Goal: Information Seeking & Learning: Understand process/instructions

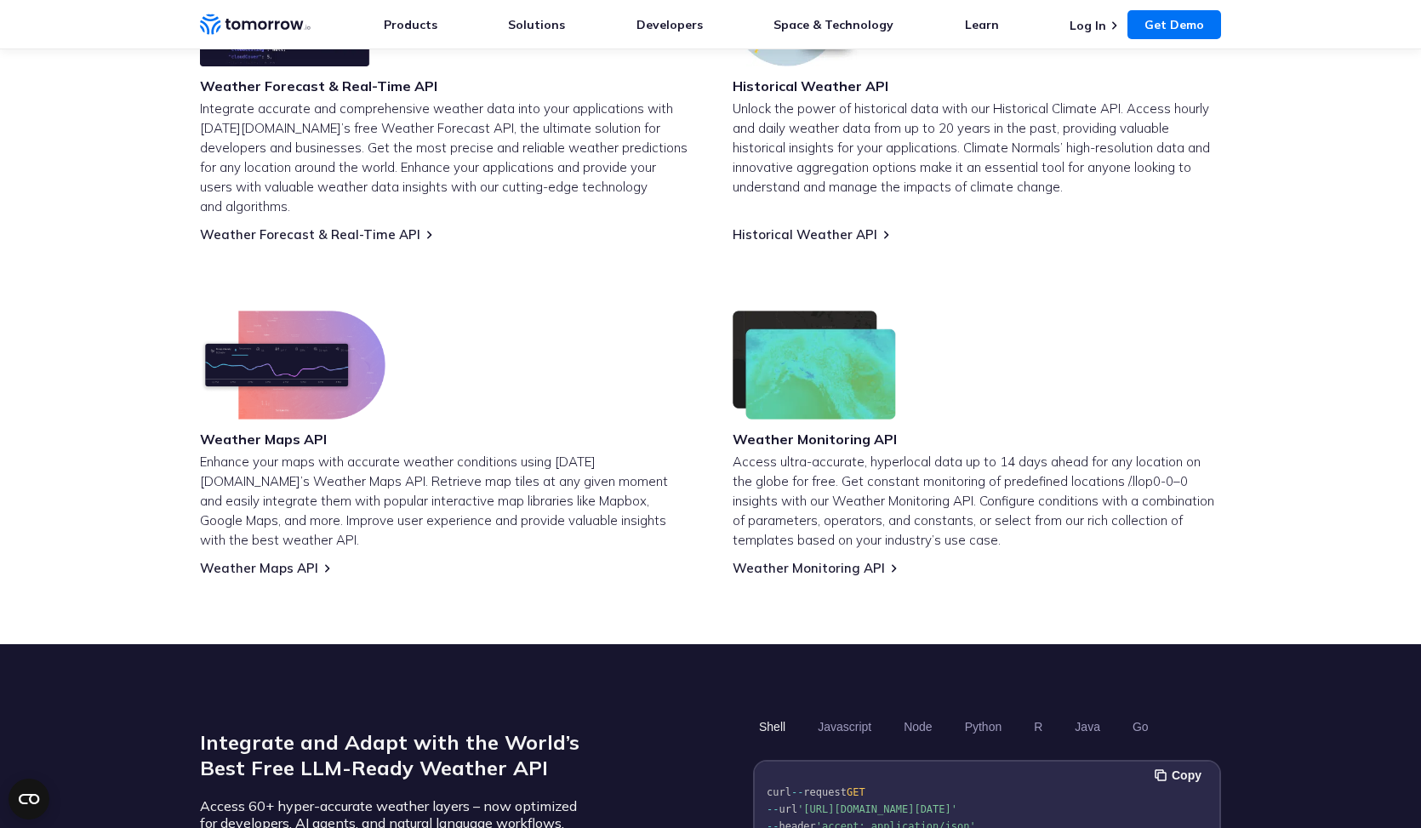
scroll to position [743, 0]
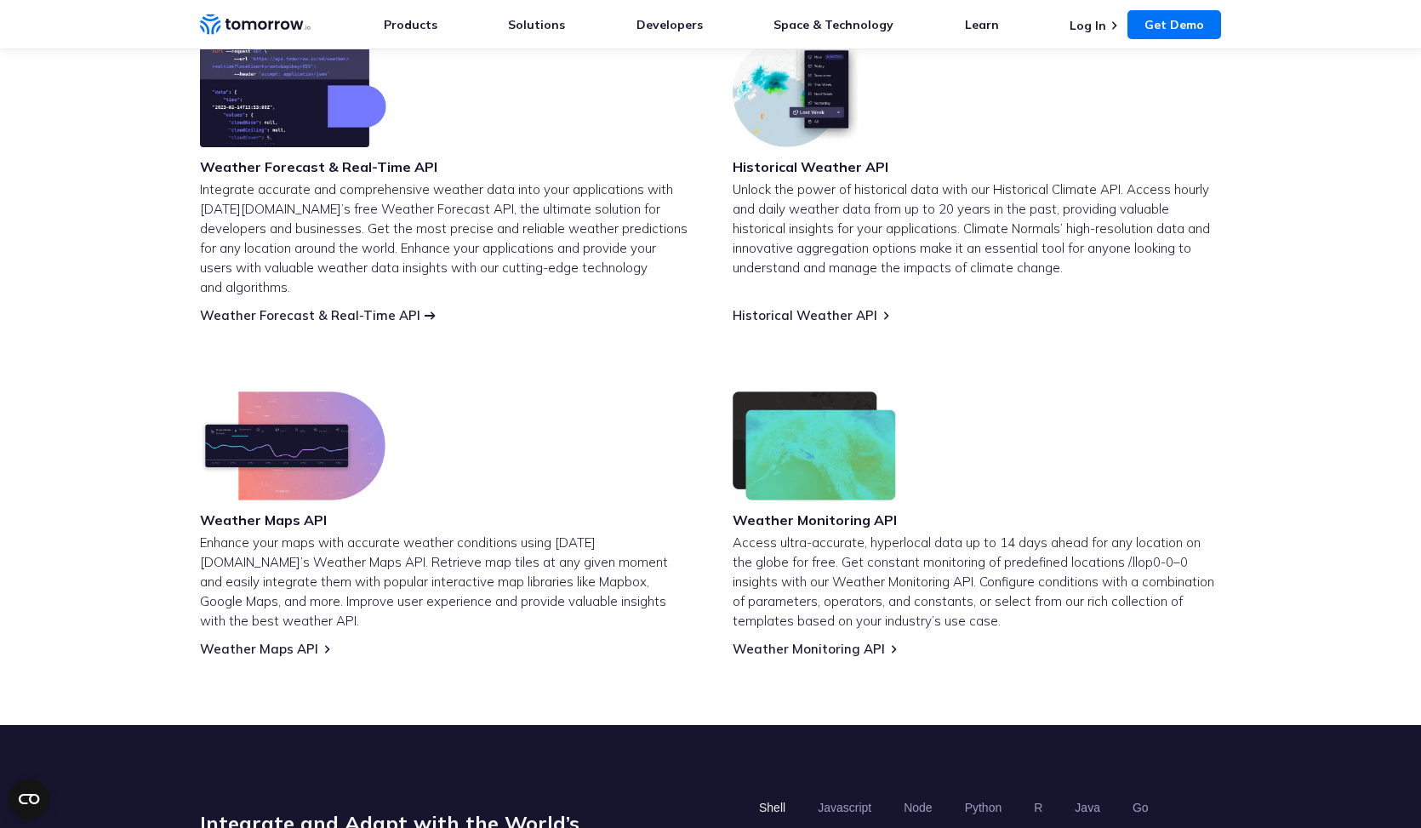
click at [400, 307] on link "Weather Forecast & Real-Time API" at bounding box center [310, 315] width 220 height 16
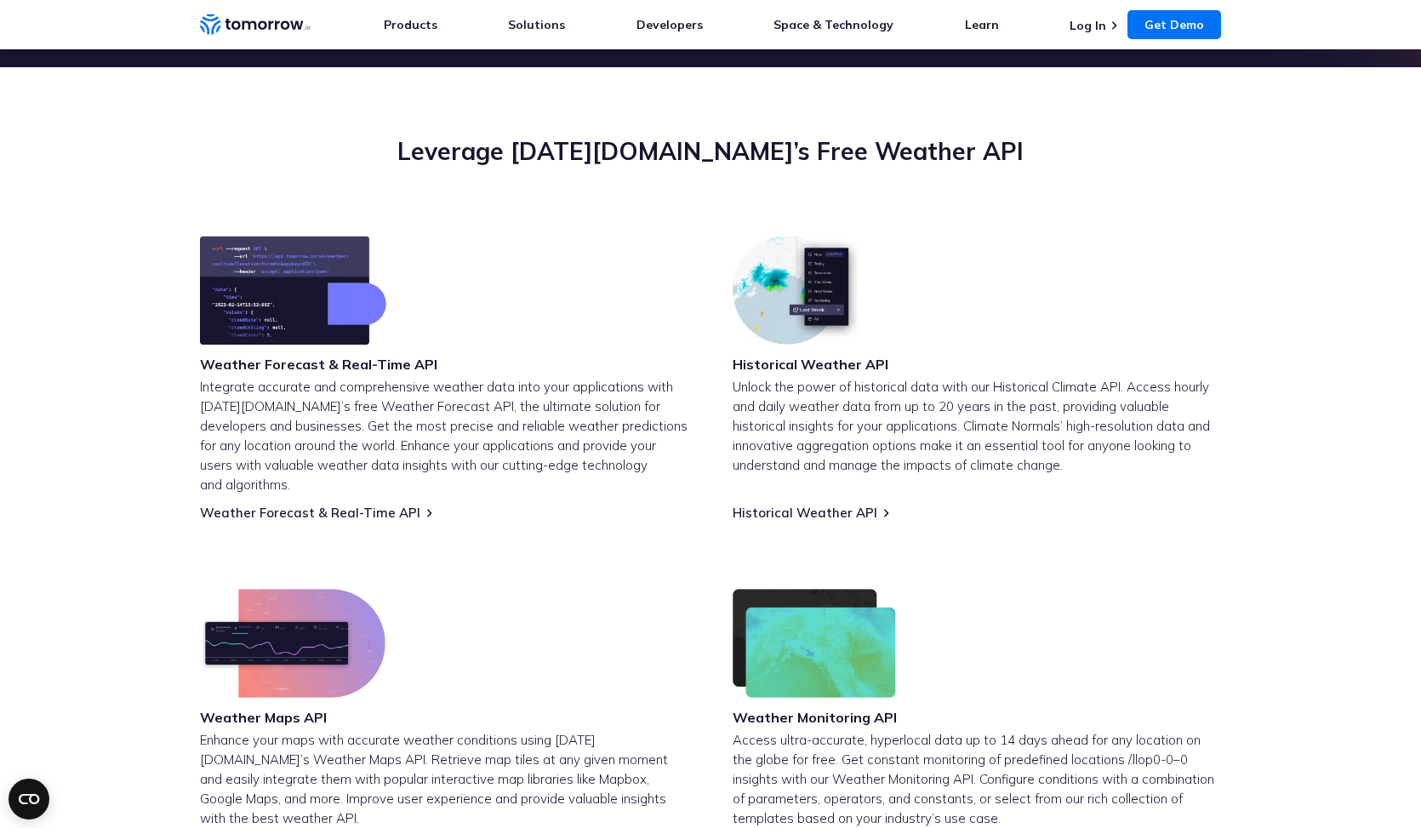
scroll to position [560, 0]
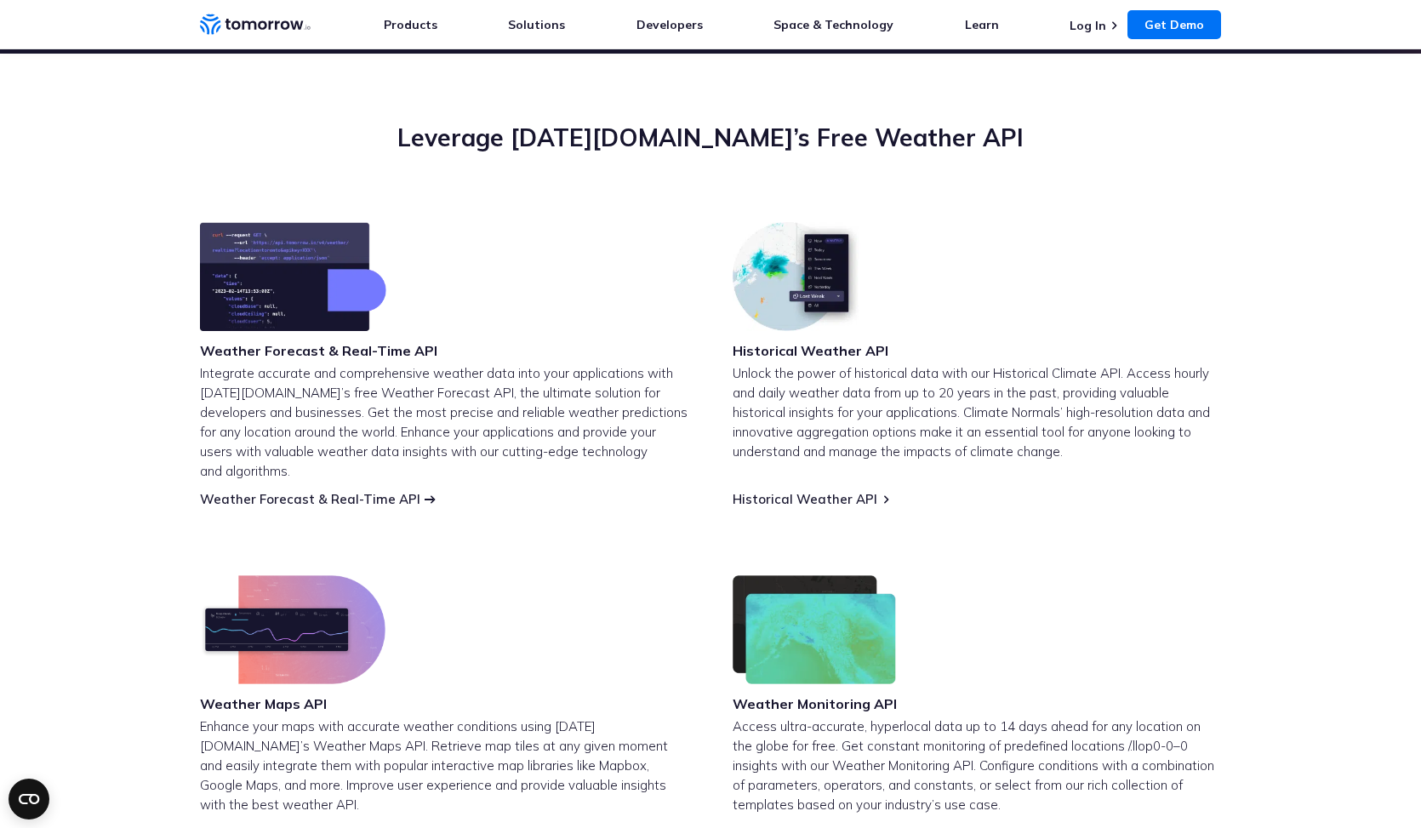
click at [323, 491] on link "Weather Forecast & Real-Time API" at bounding box center [310, 499] width 220 height 16
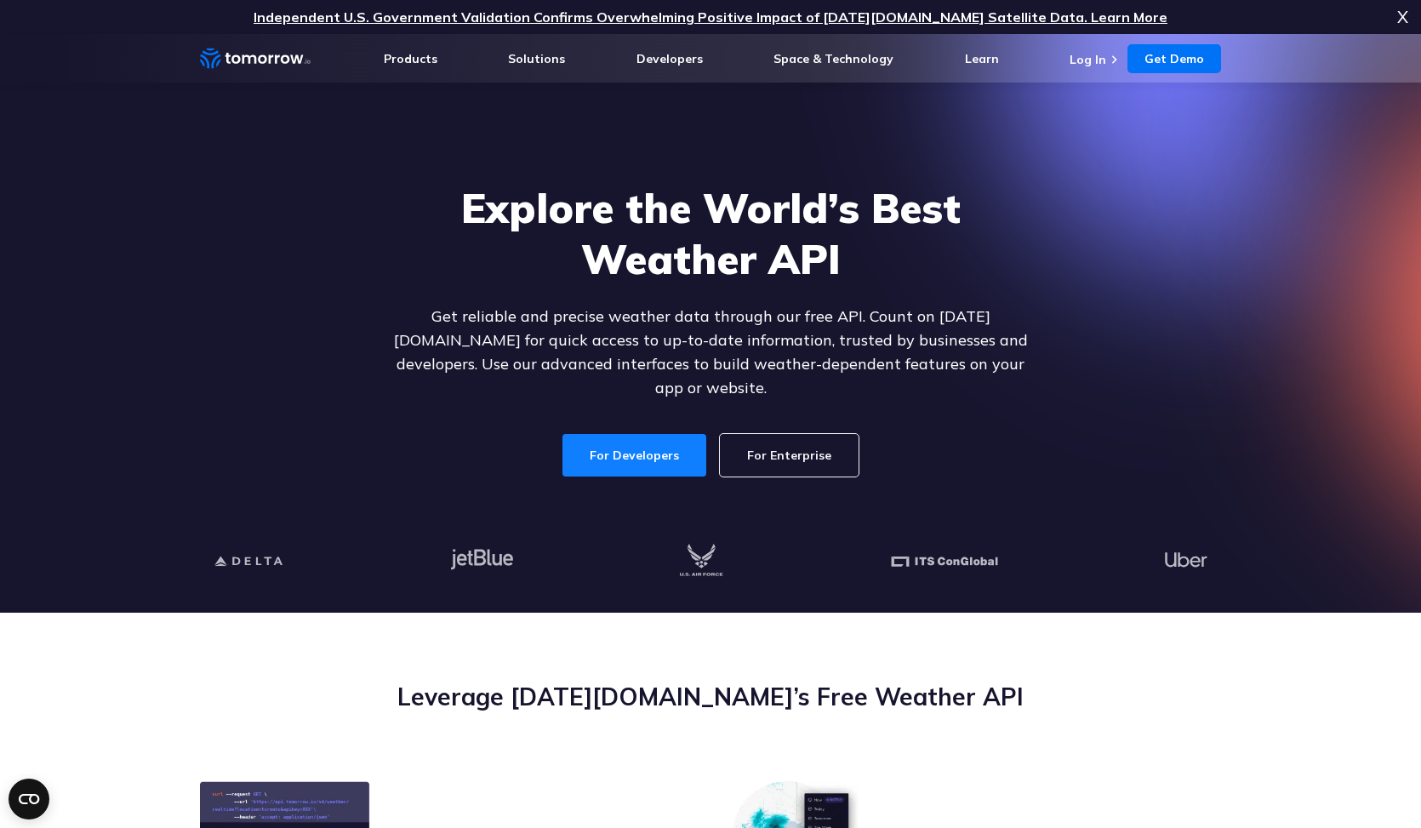
click at [629, 442] on link "For Developers" at bounding box center [634, 455] width 144 height 43
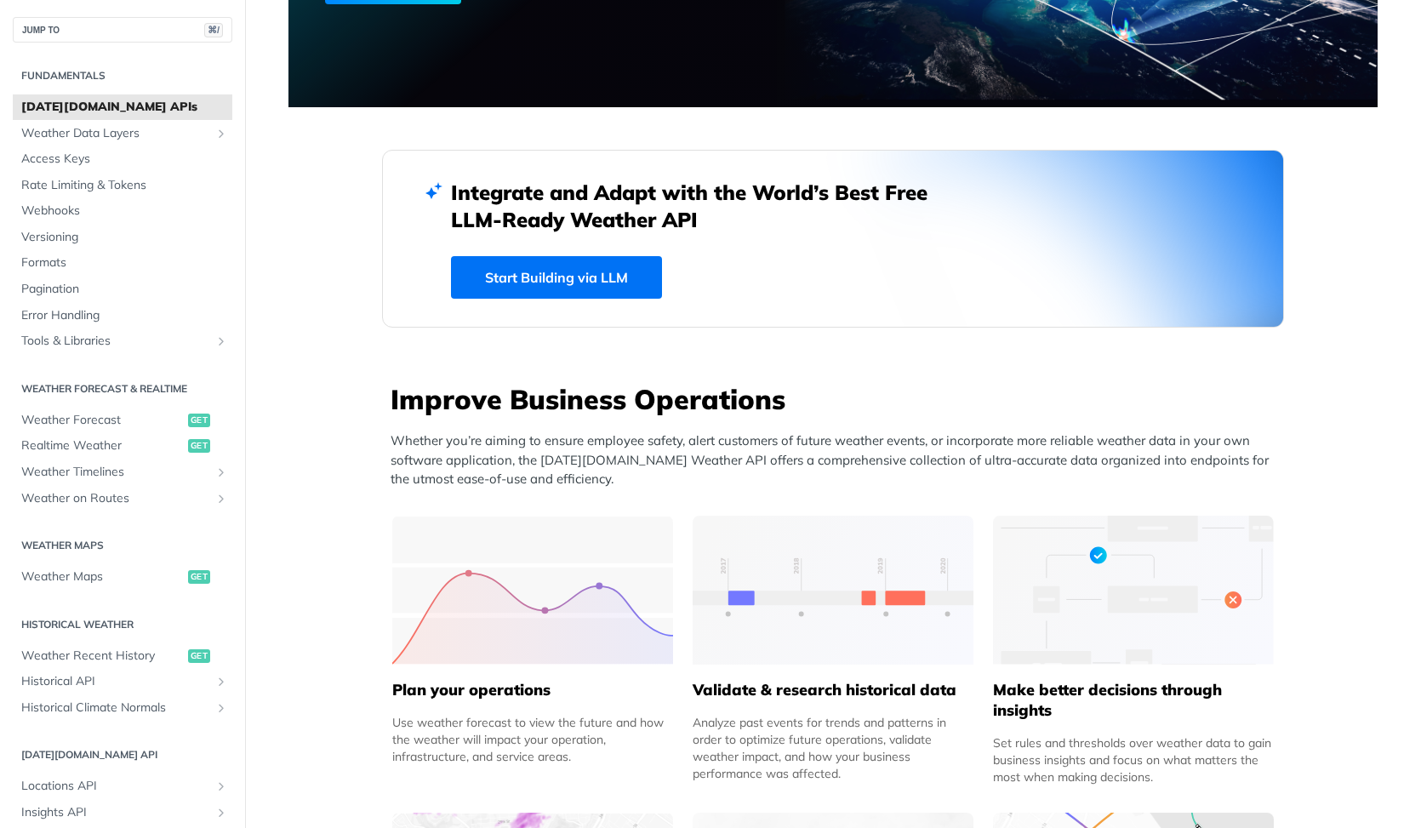
scroll to position [220, 0]
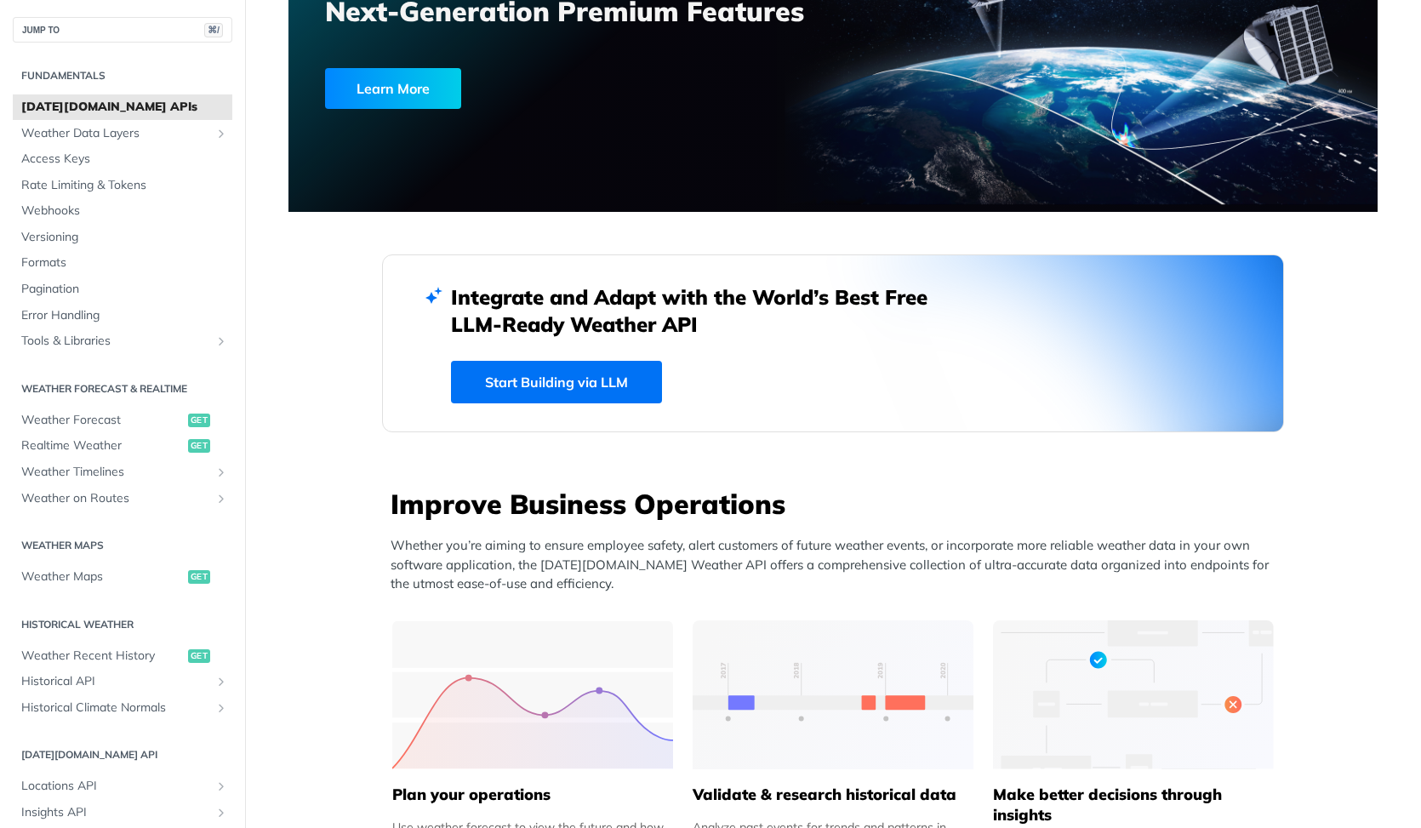
click at [542, 384] on link "Start Building via LLM" at bounding box center [556, 382] width 211 height 43
click at [80, 424] on span "Weather Forecast" at bounding box center [102, 420] width 162 height 17
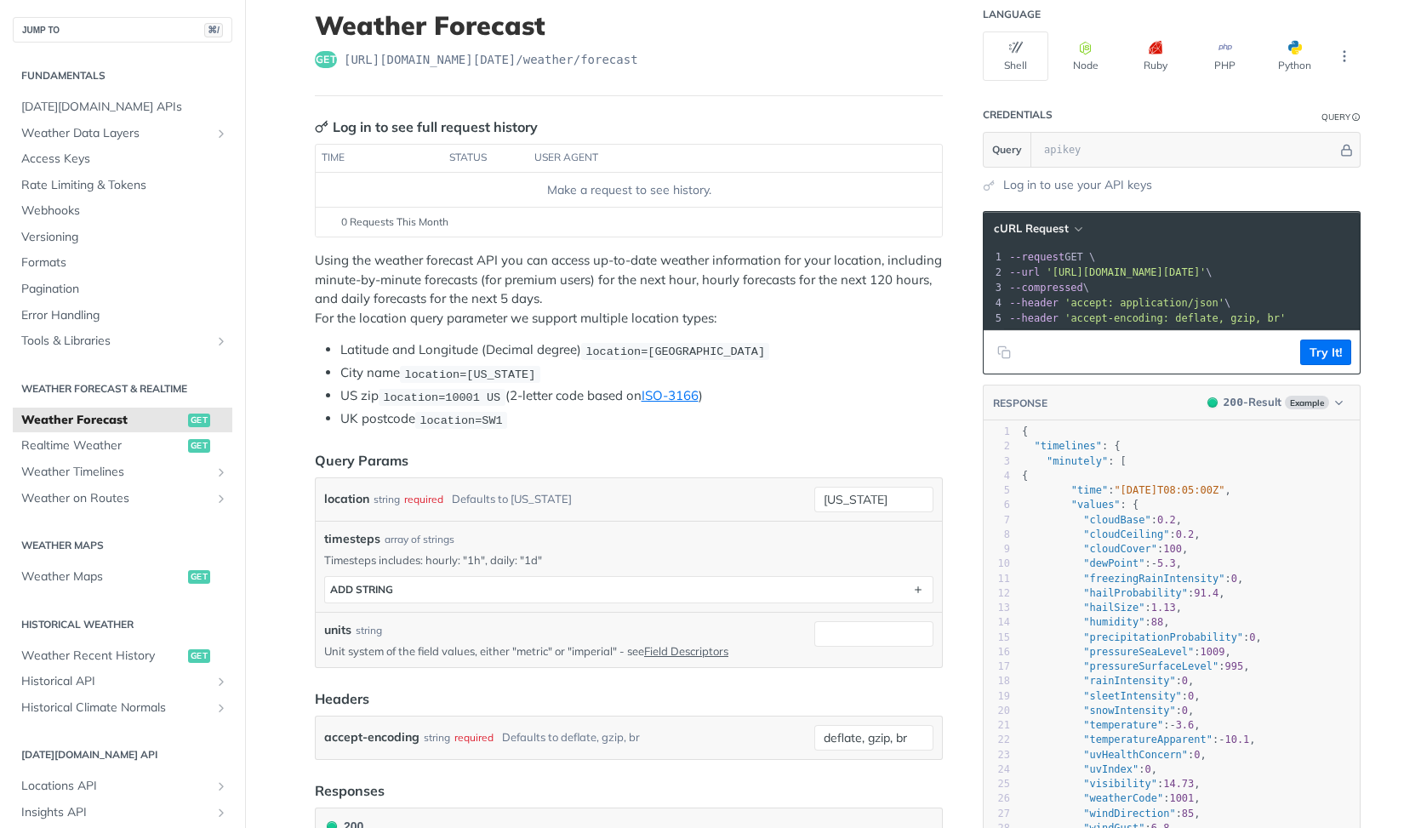
scroll to position [103, 0]
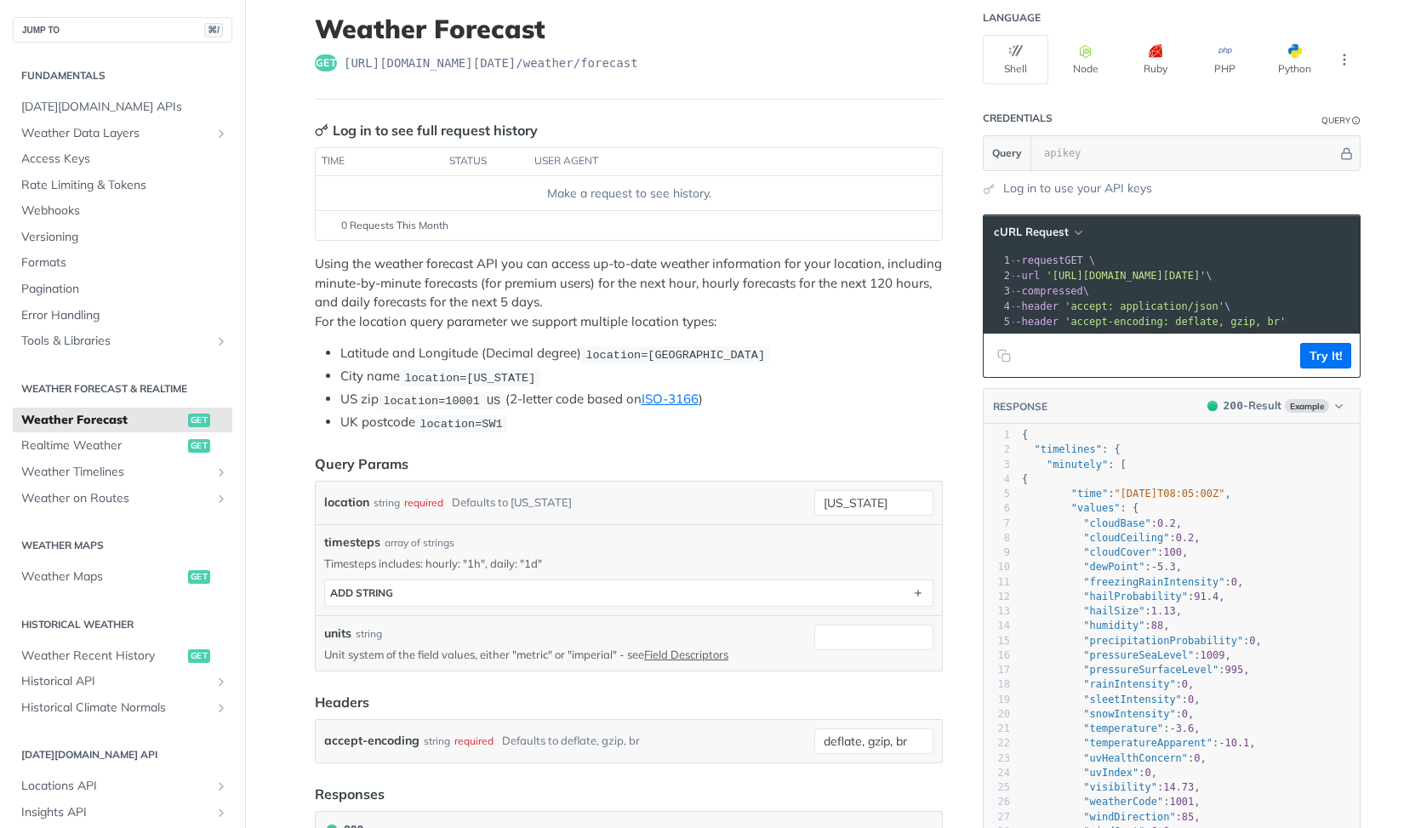
click at [699, 194] on div "Make a request to see history." at bounding box center [628, 194] width 612 height 18
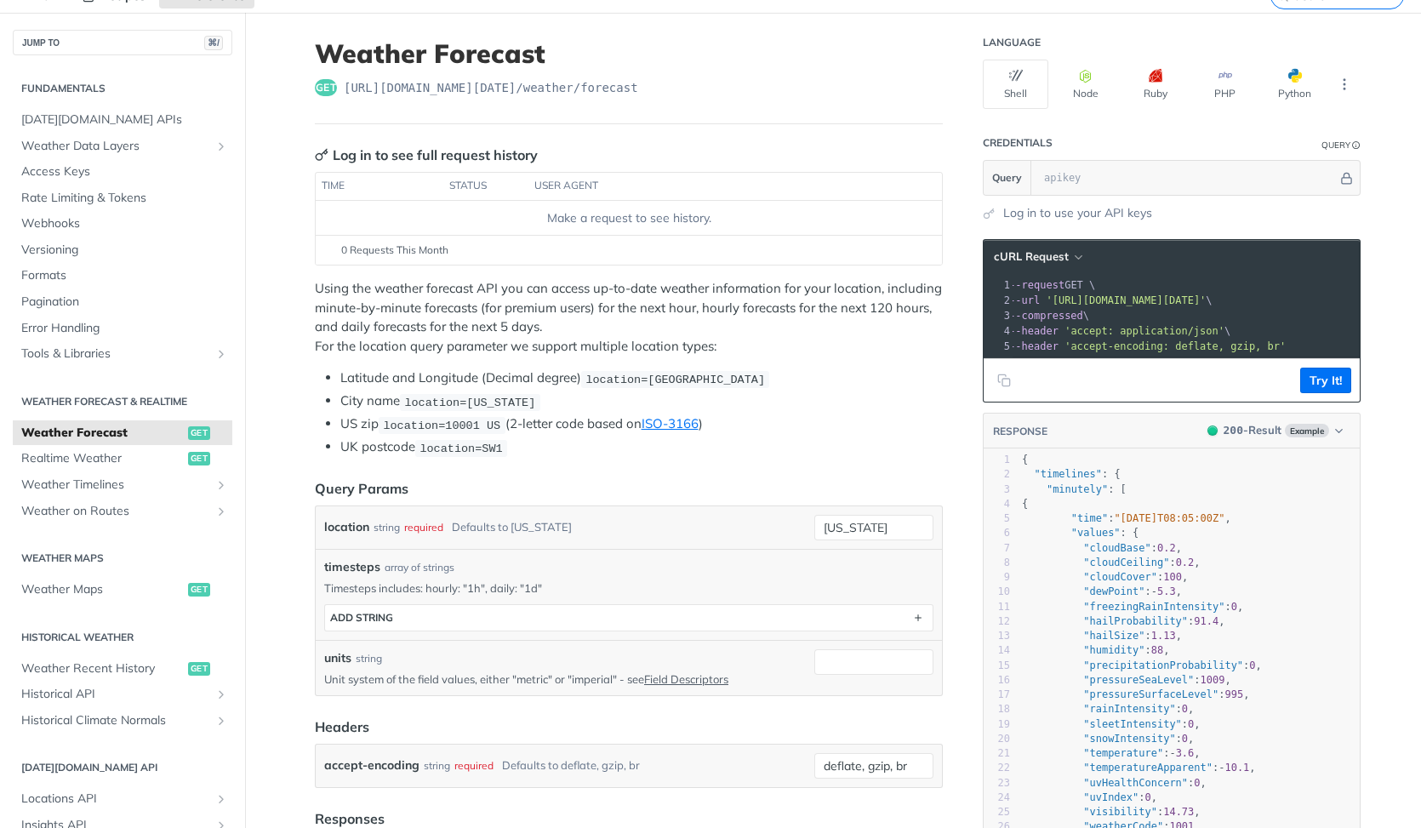
scroll to position [82, 0]
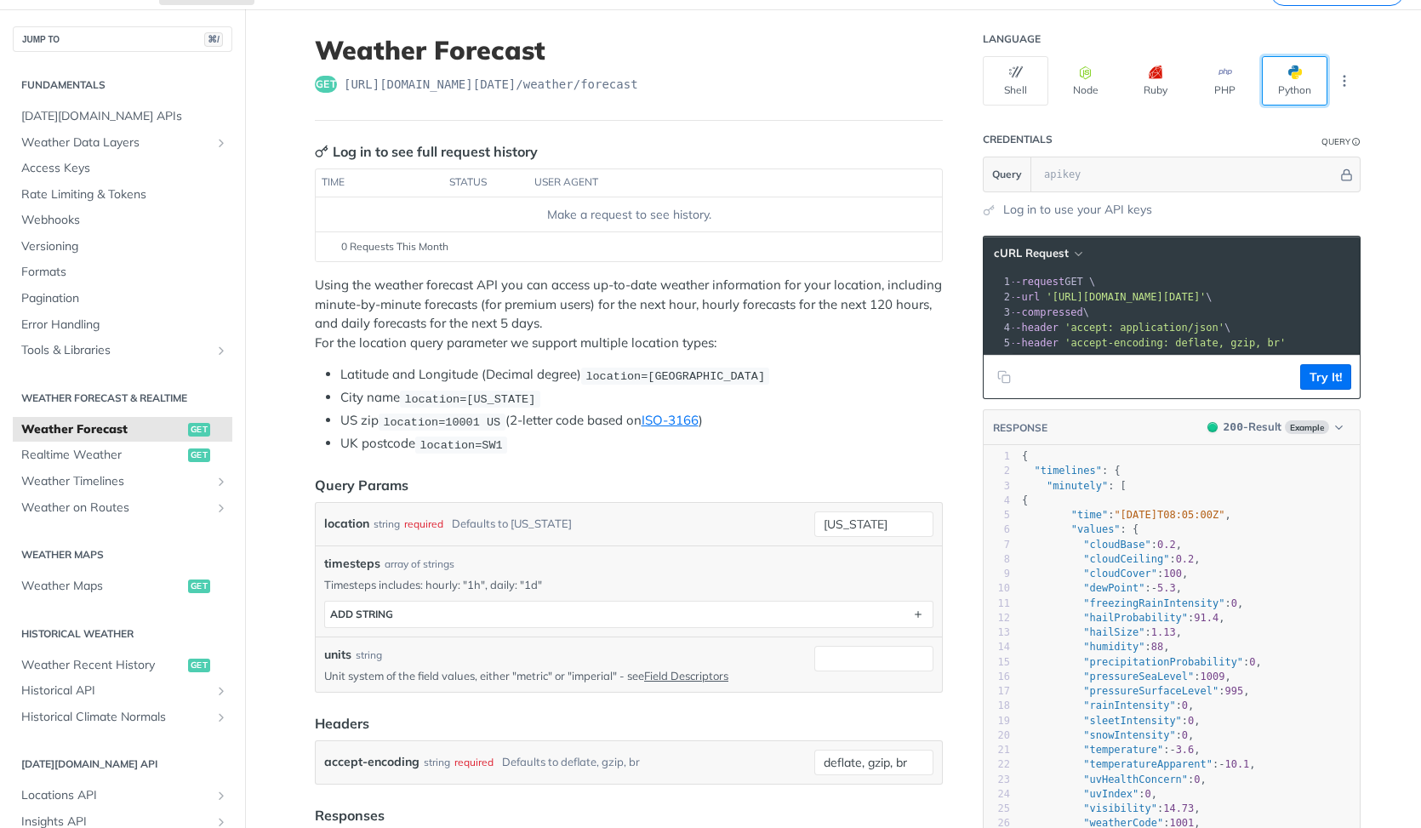
click at [1308, 72] on button "Python" at bounding box center [1293, 80] width 65 height 49
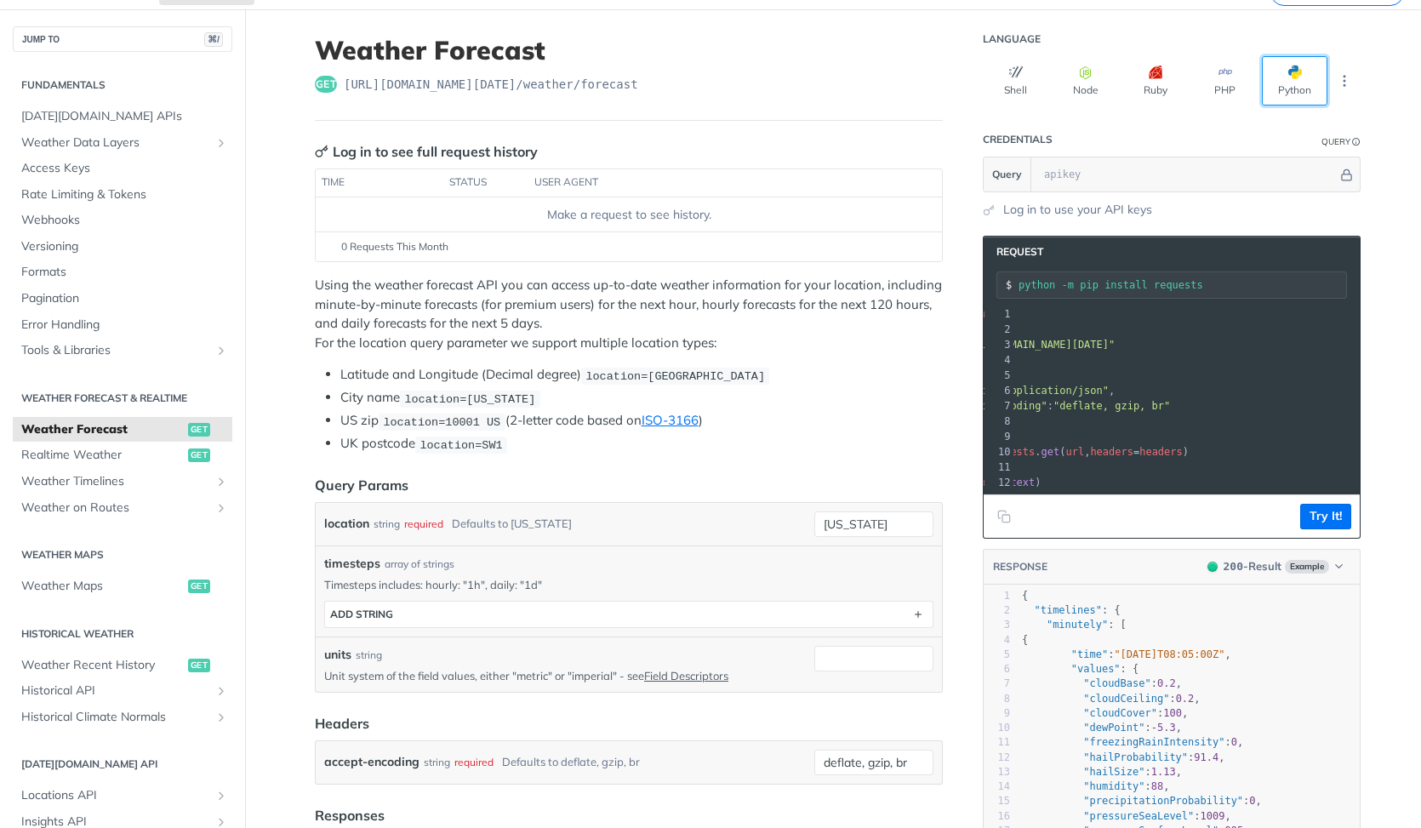
scroll to position [0, 0]
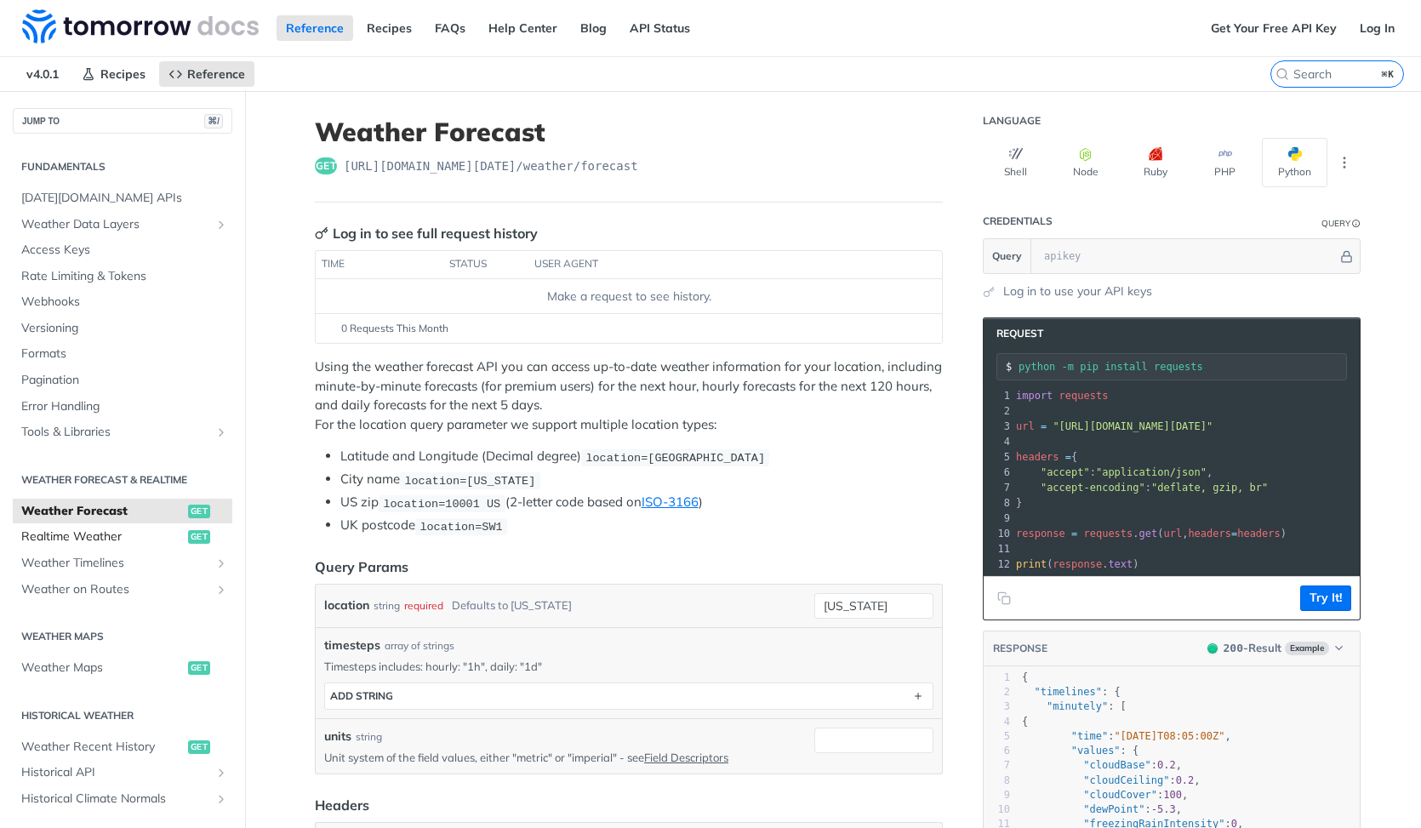
click at [123, 534] on span "Realtime Weather" at bounding box center [102, 536] width 162 height 17
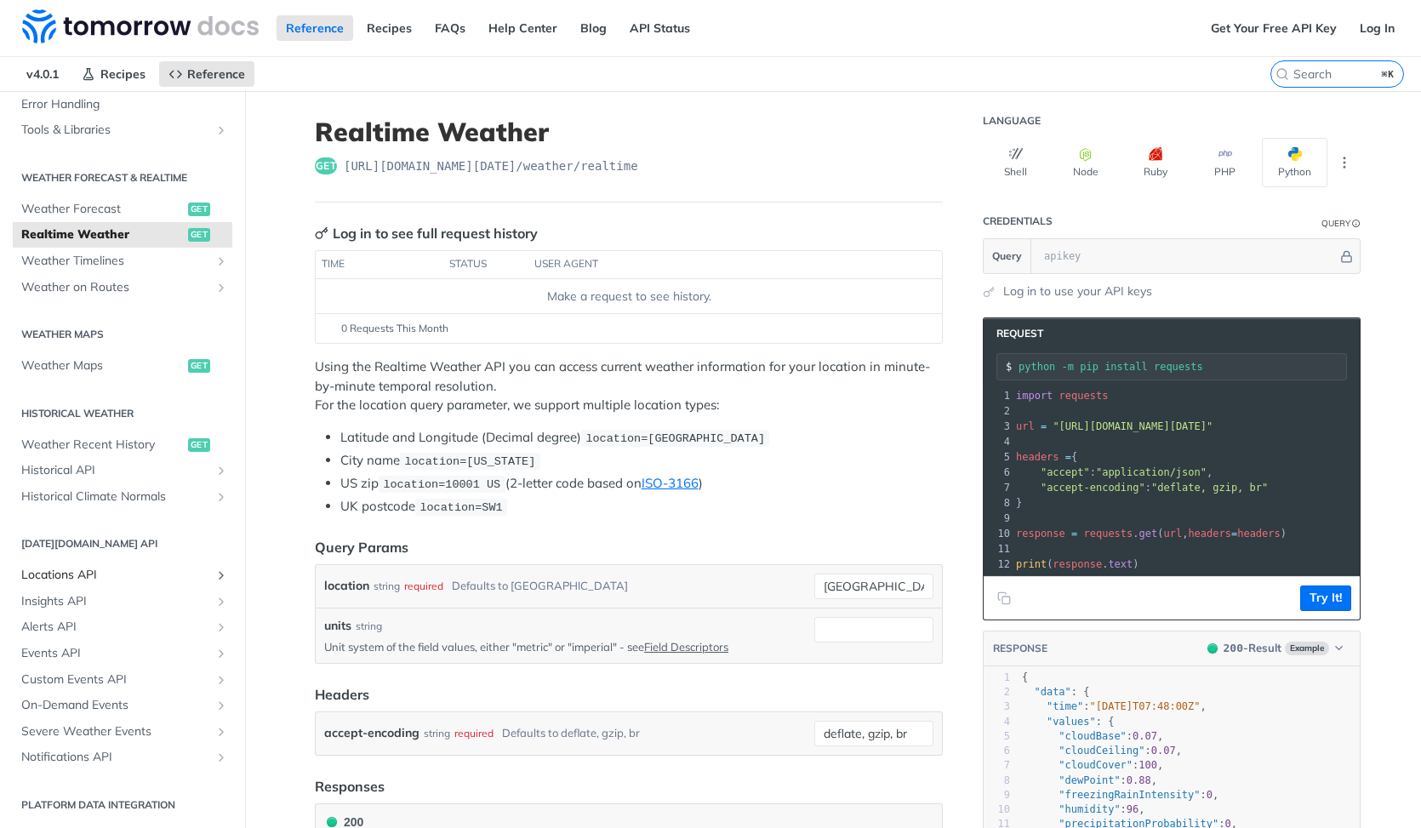
click at [132, 578] on span "Locations API" at bounding box center [115, 575] width 189 height 17
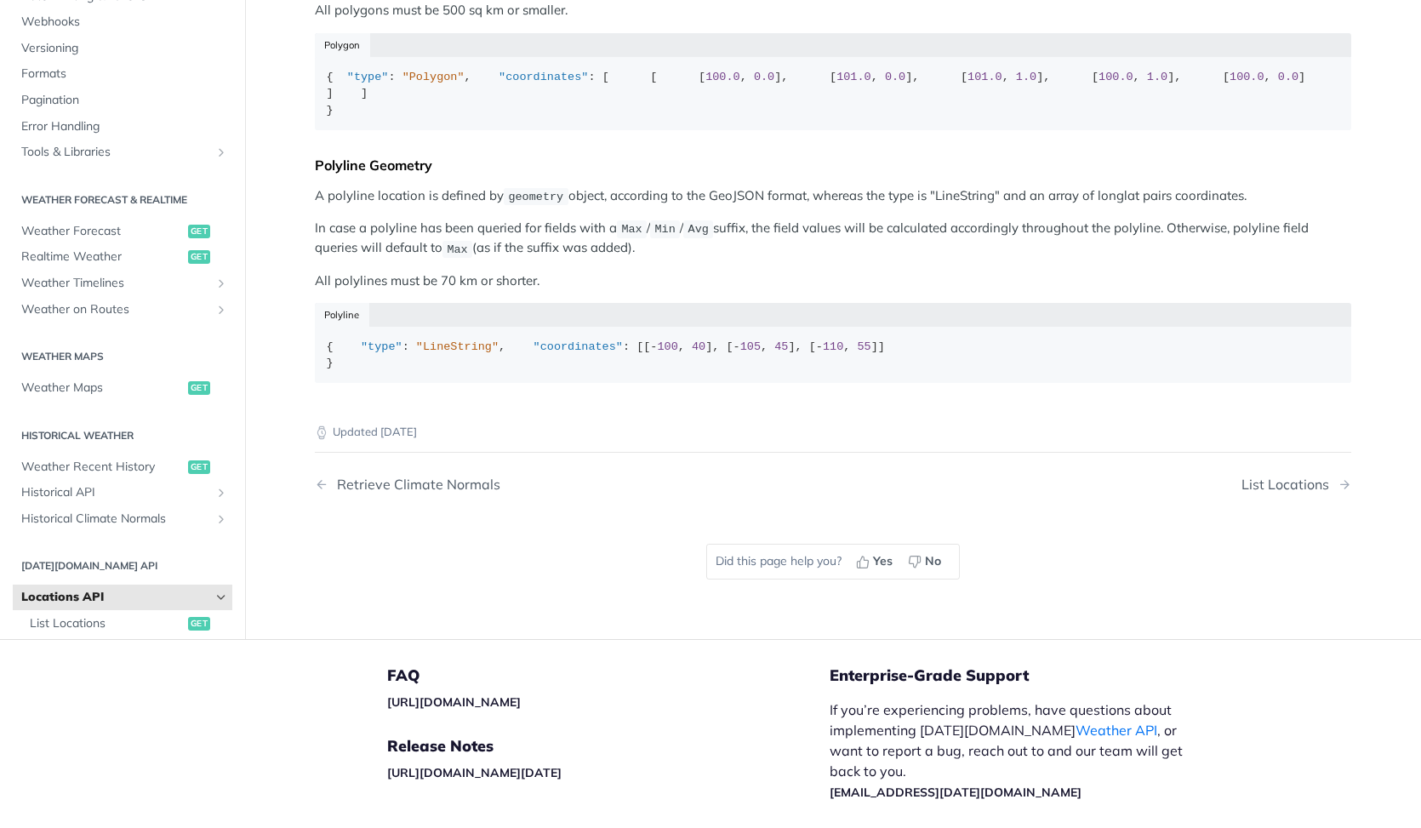
scroll to position [675, 0]
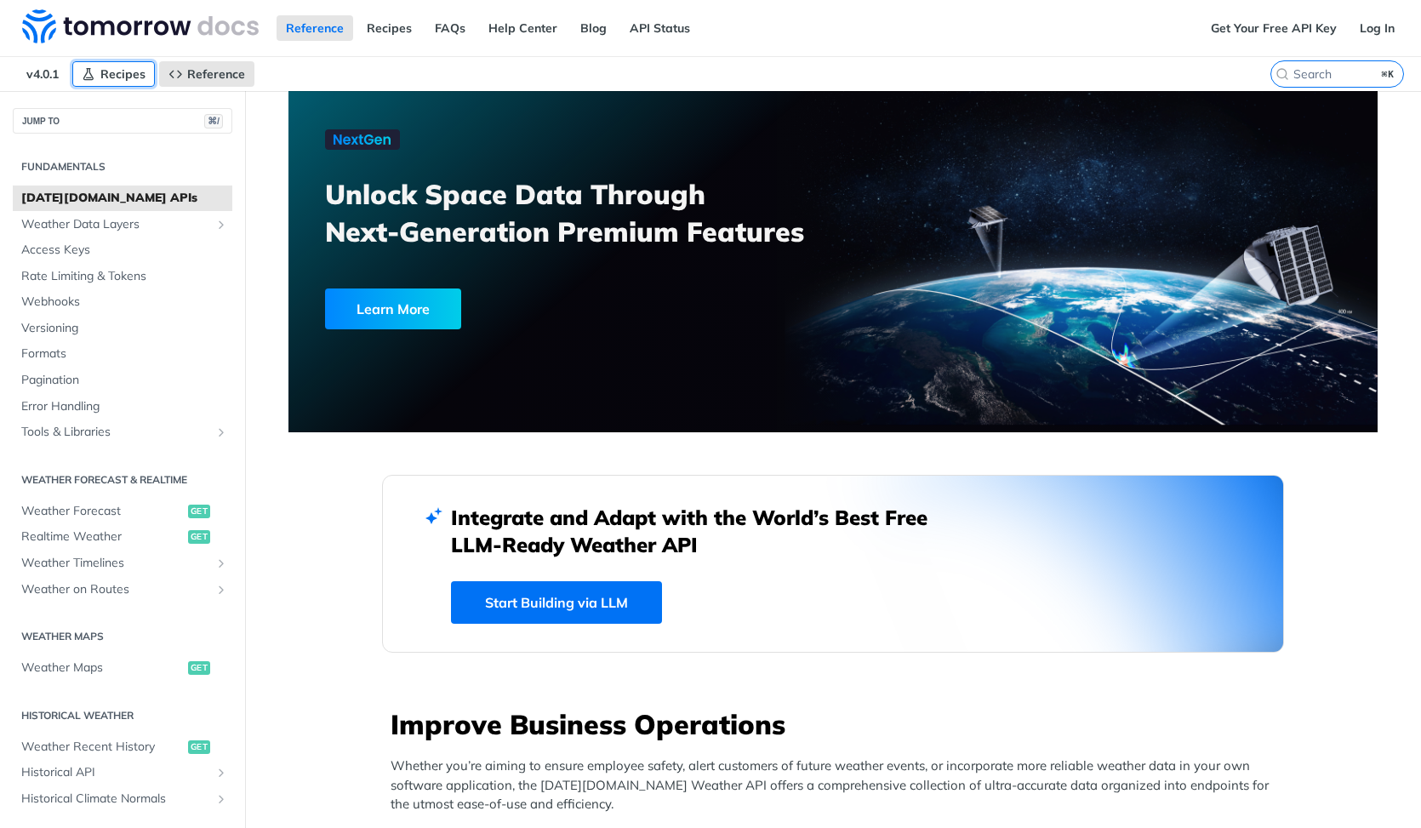
click at [112, 83] on link "Recipes" at bounding box center [113, 74] width 83 height 26
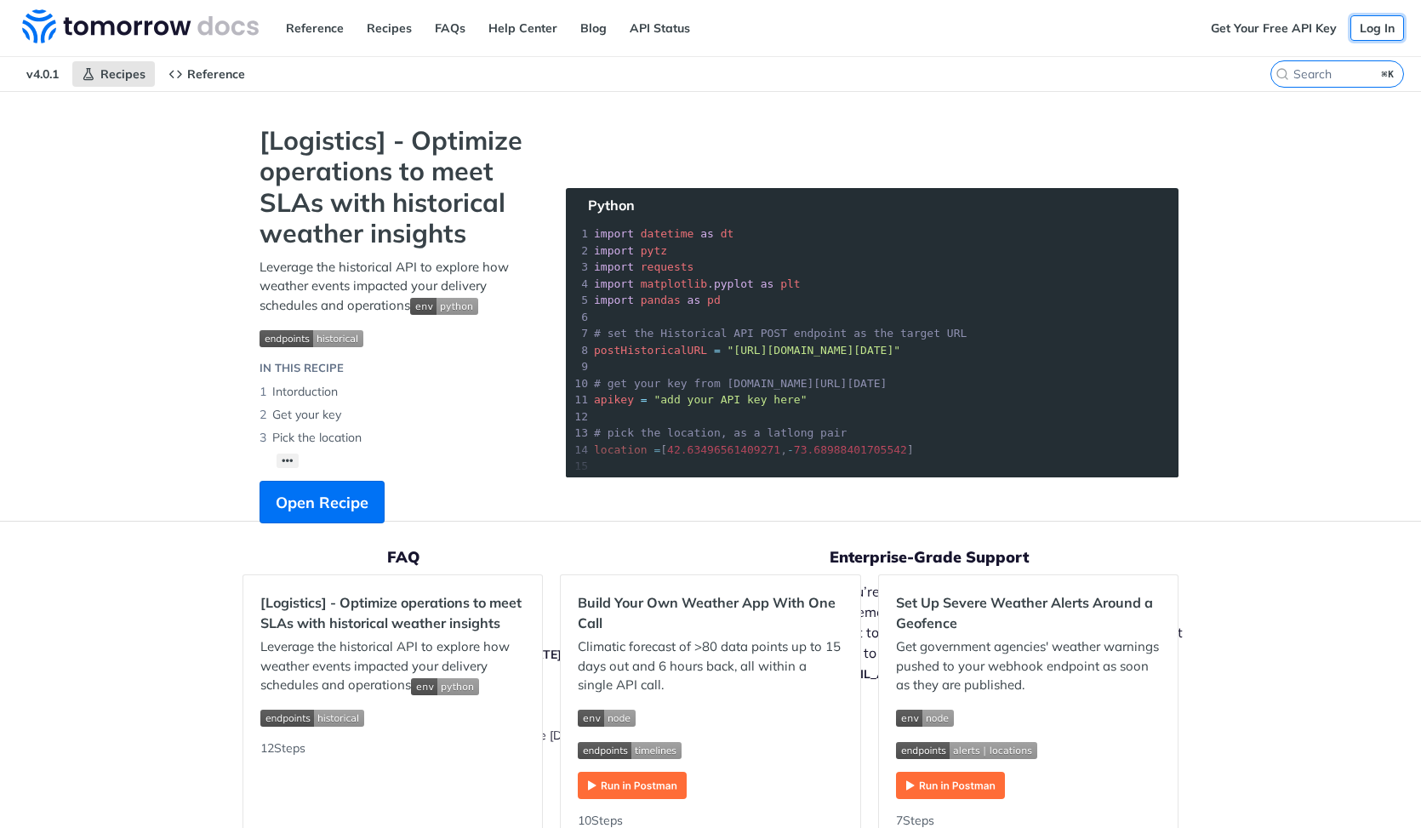
click at [1367, 27] on link "Log In" at bounding box center [1377, 28] width 54 height 26
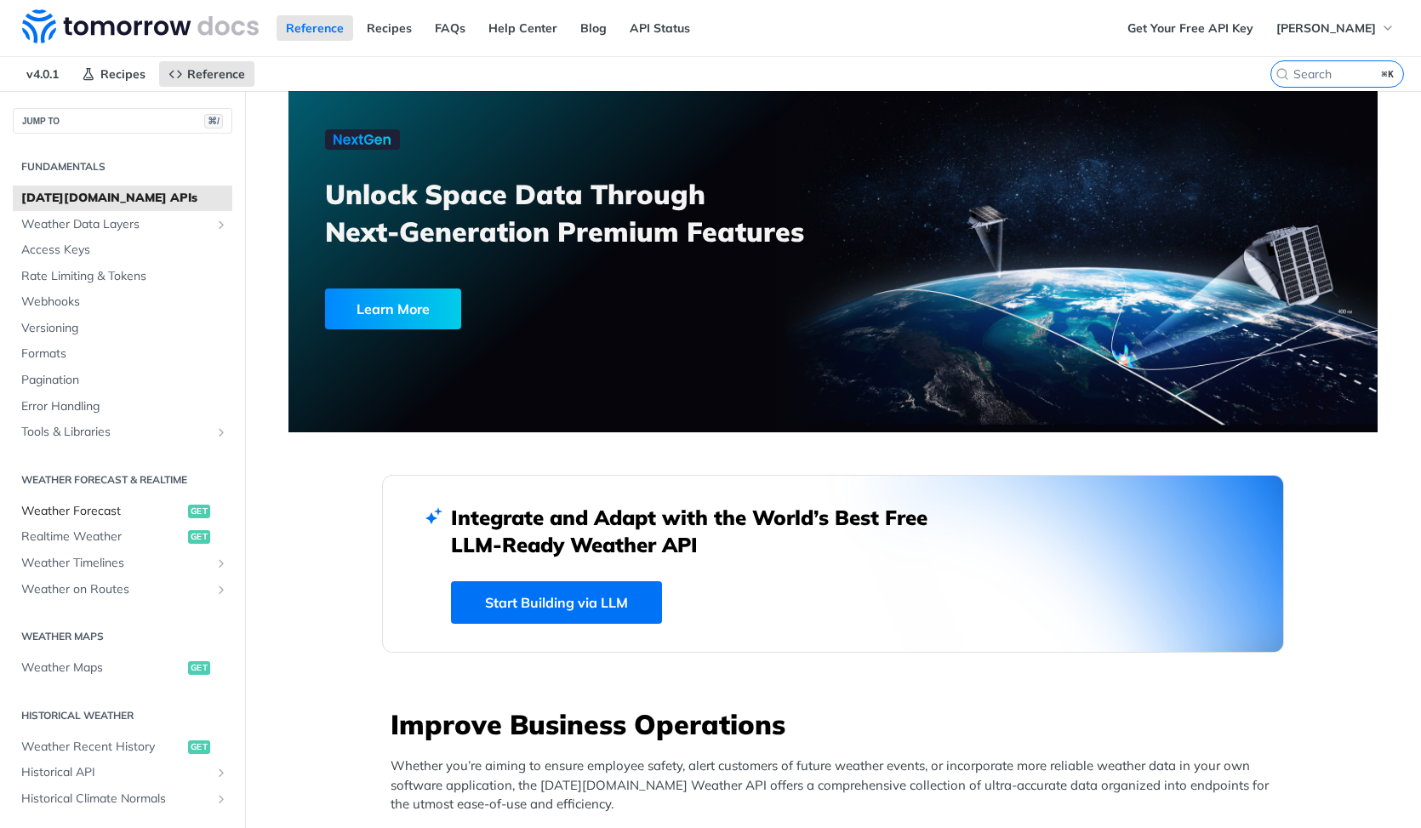
click at [74, 515] on span "Weather Forecast" at bounding box center [102, 511] width 162 height 17
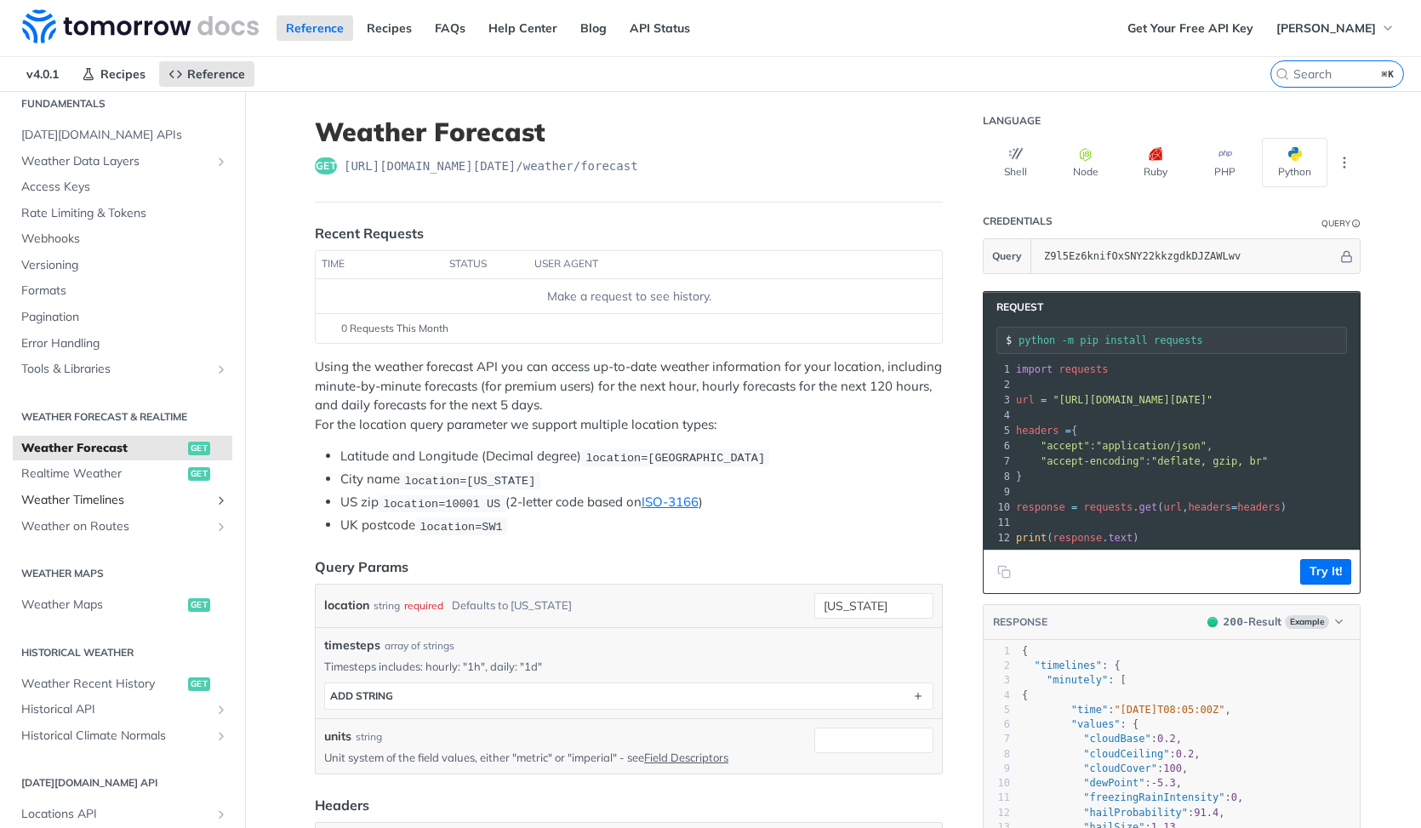
scroll to position [77, 0]
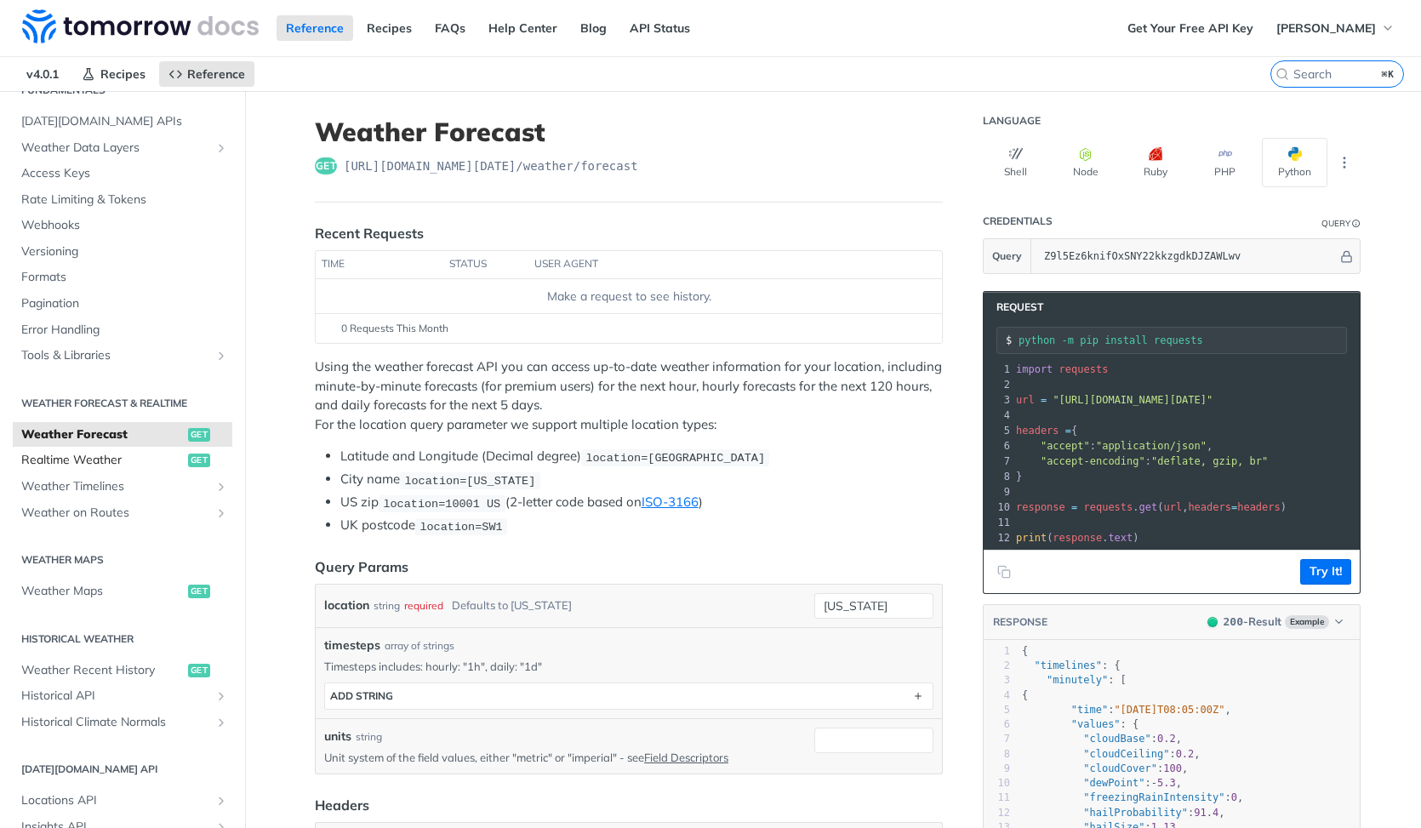
click at [168, 448] on link "Realtime Weather get" at bounding box center [122, 460] width 219 height 26
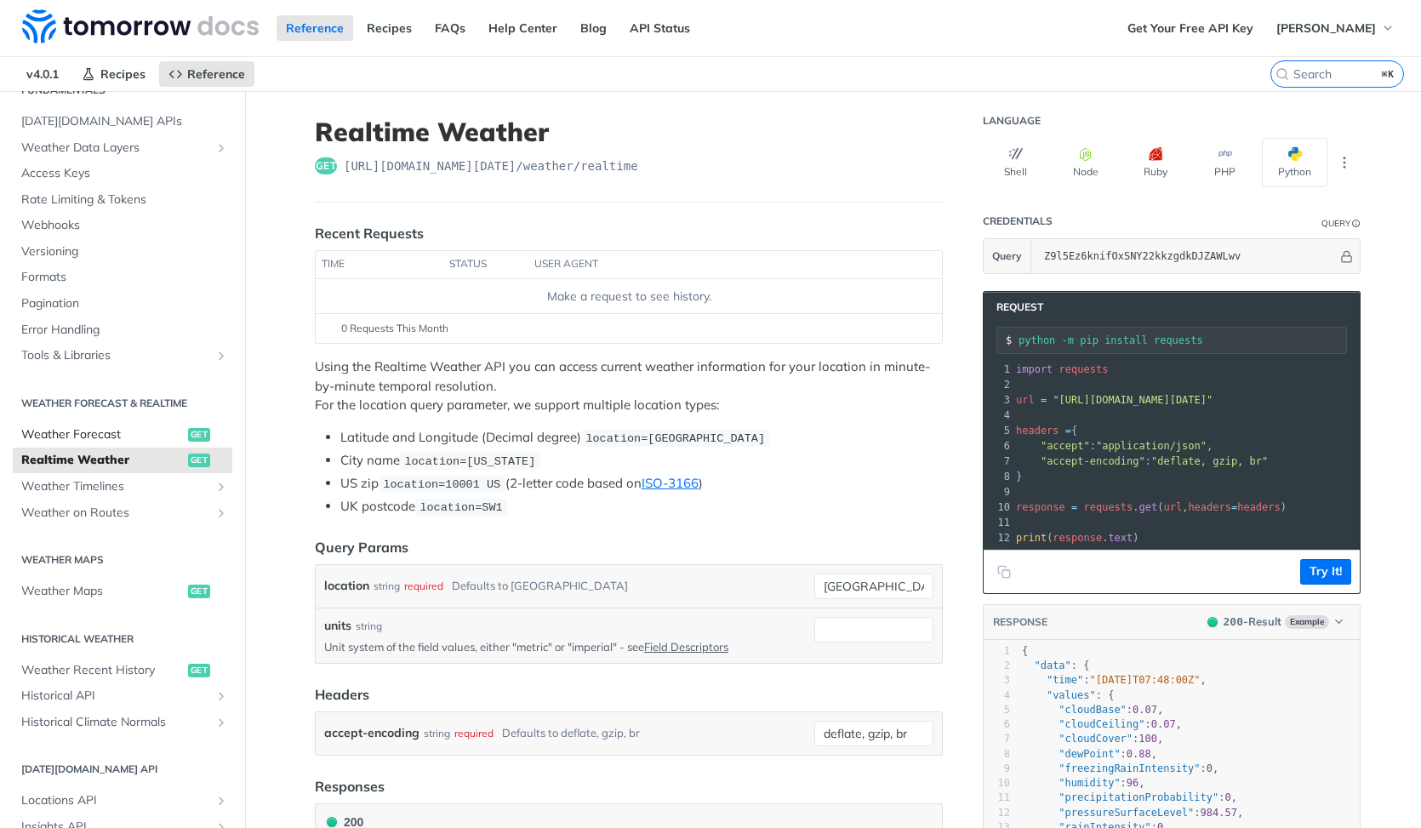
click at [159, 436] on span "Weather Forecast" at bounding box center [102, 434] width 162 height 17
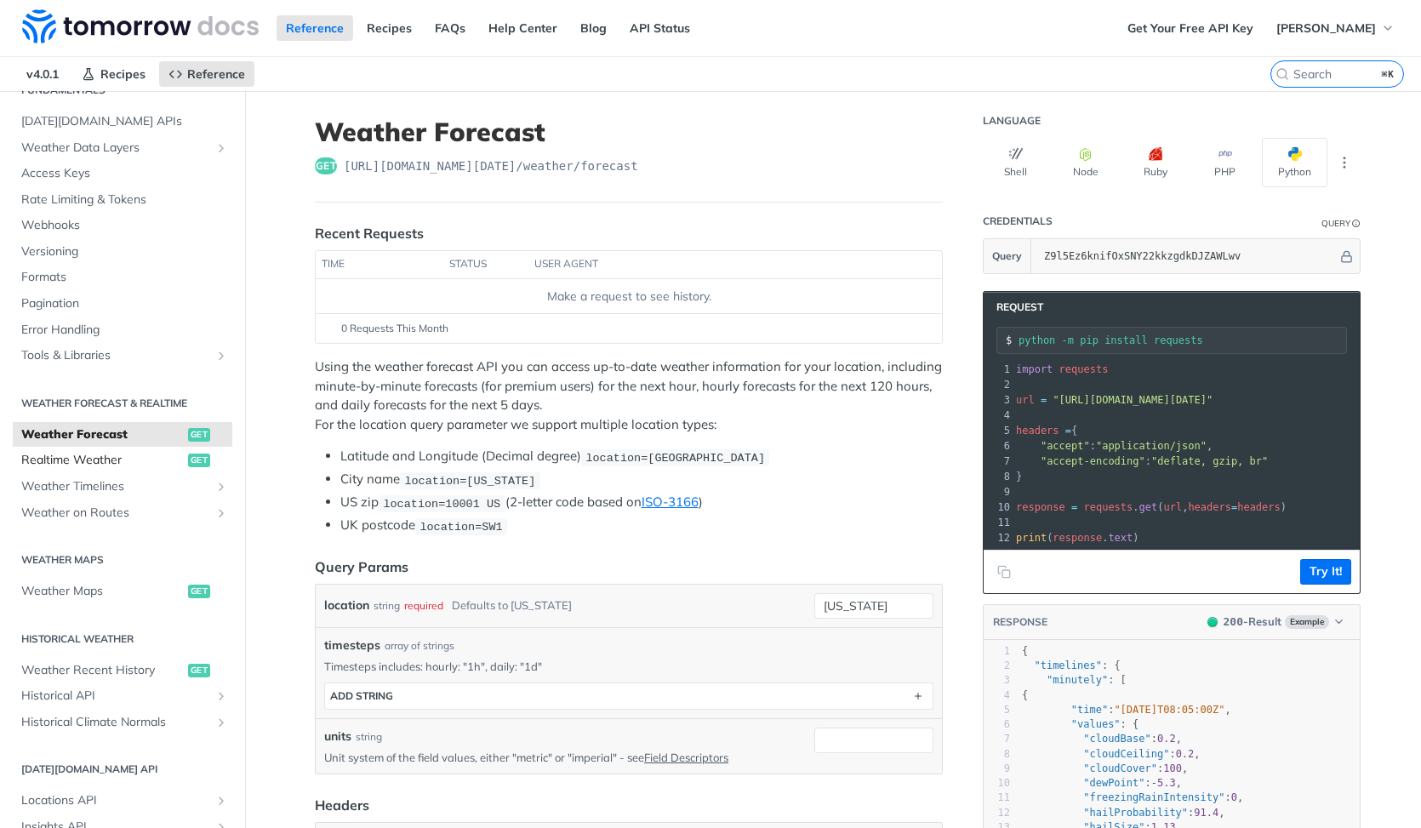
click at [145, 453] on span "Realtime Weather" at bounding box center [102, 460] width 162 height 17
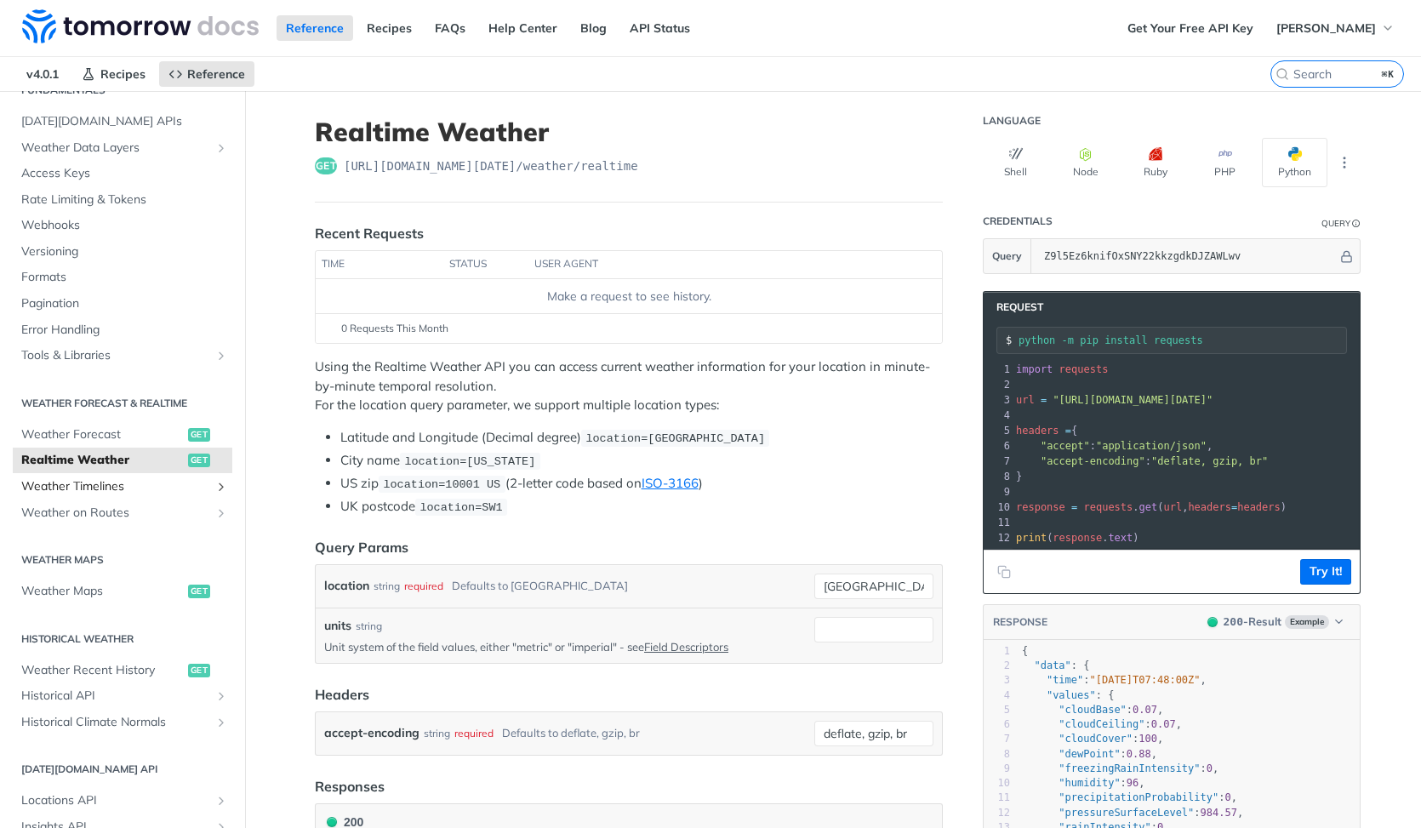
click at [135, 489] on span "Weather Timelines" at bounding box center [115, 486] width 189 height 17
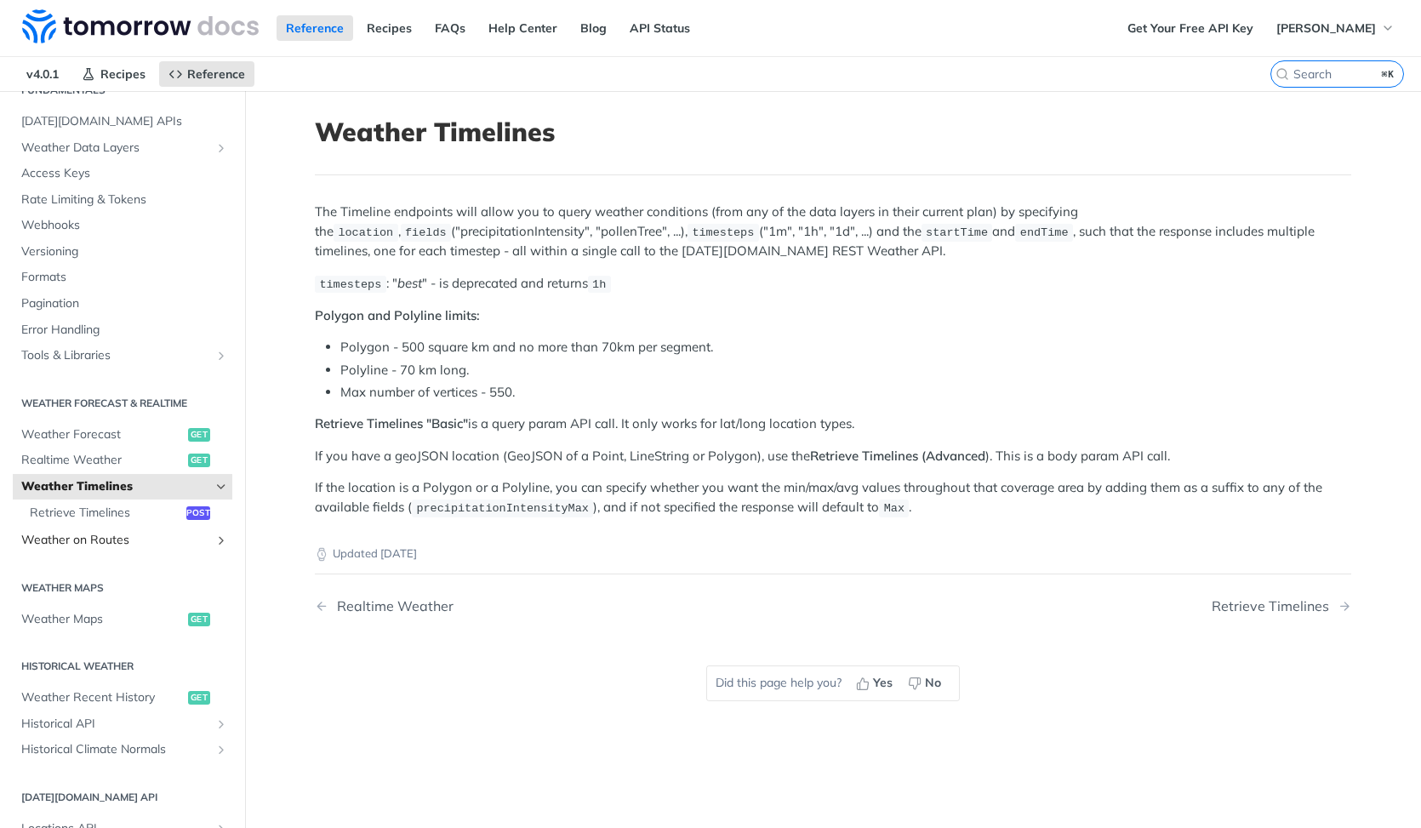
click at [147, 544] on span "Weather on Routes" at bounding box center [115, 540] width 189 height 17
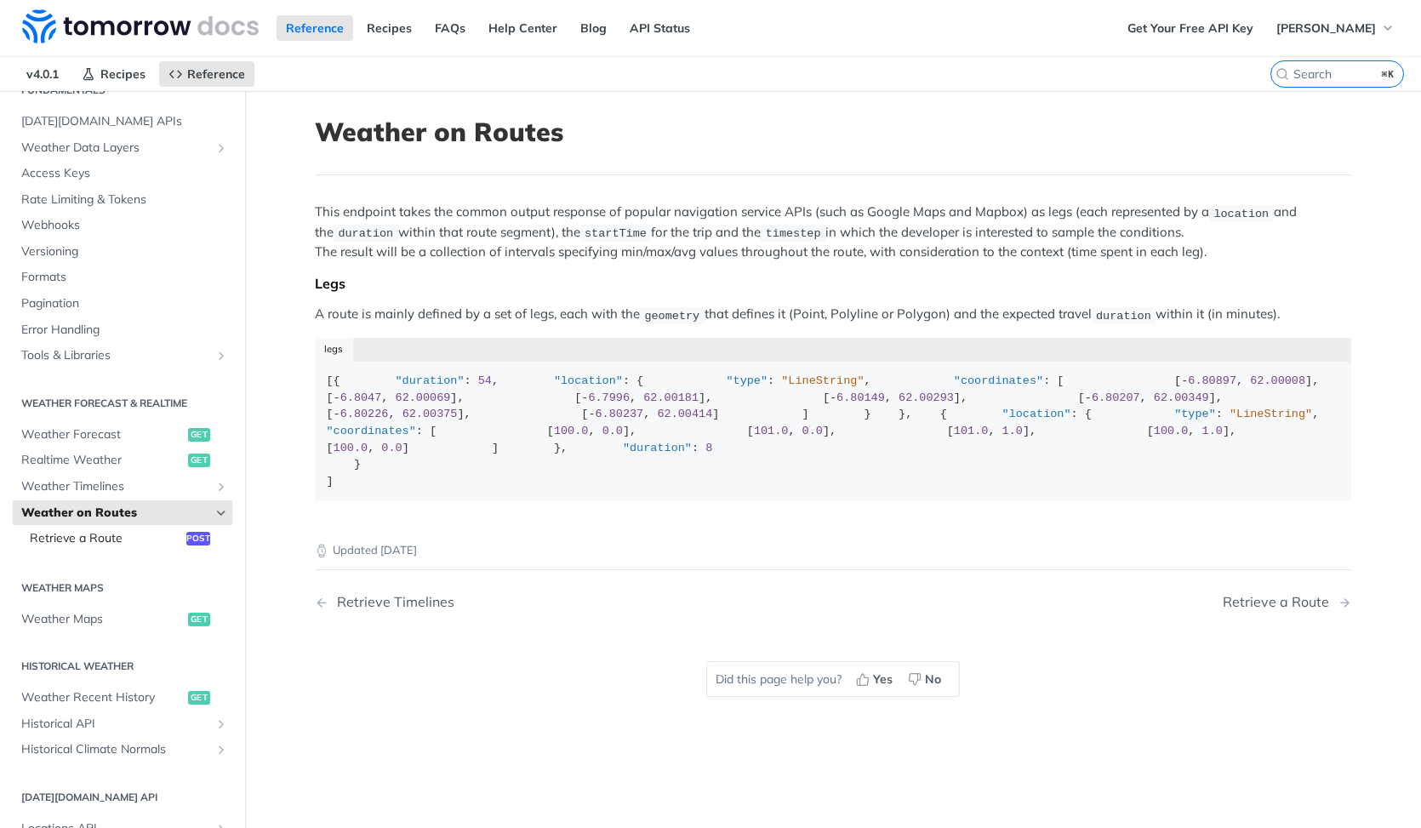
click at [145, 541] on span "Retrieve a Route" at bounding box center [106, 538] width 152 height 17
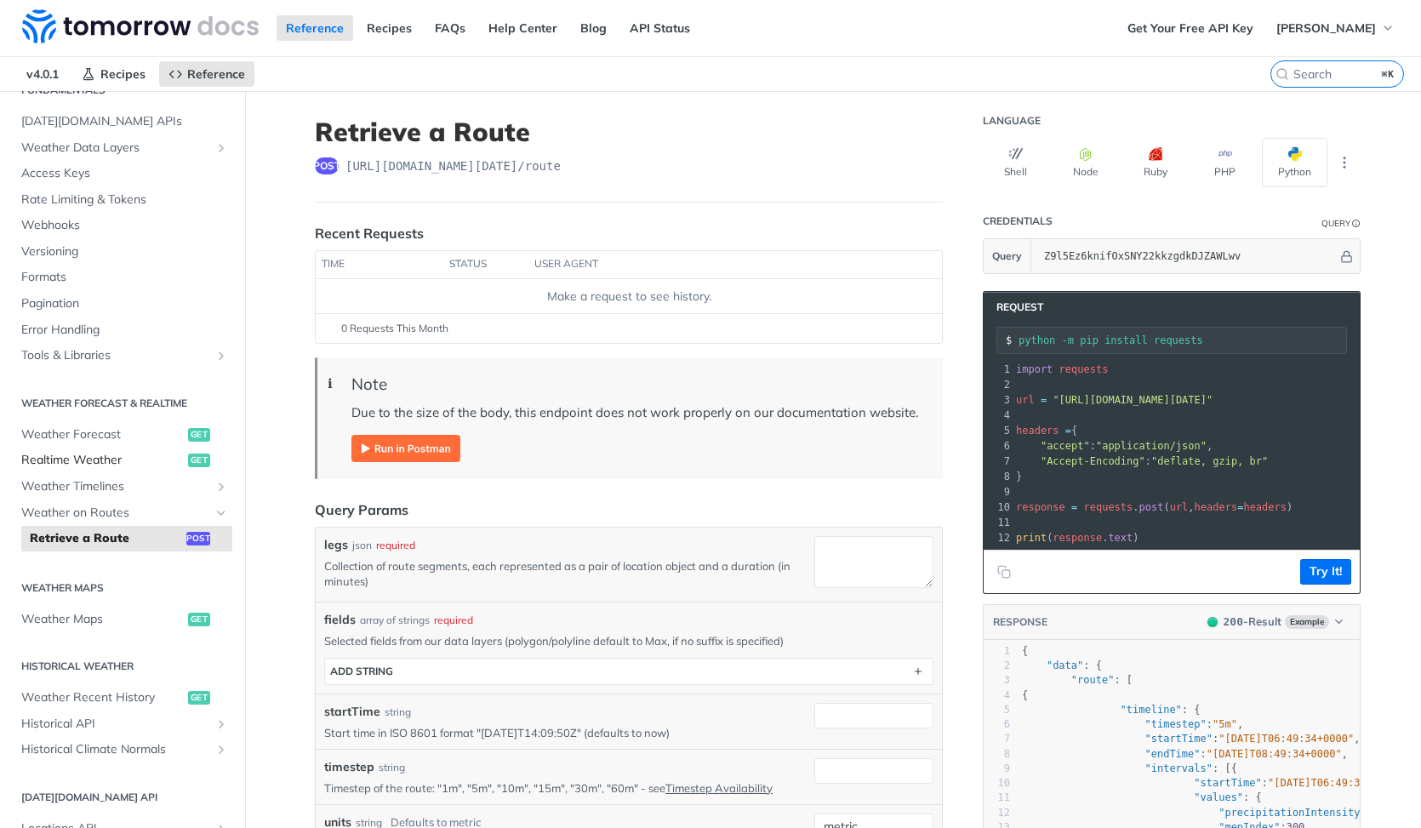
click at [119, 452] on span "Realtime Weather" at bounding box center [102, 460] width 162 height 17
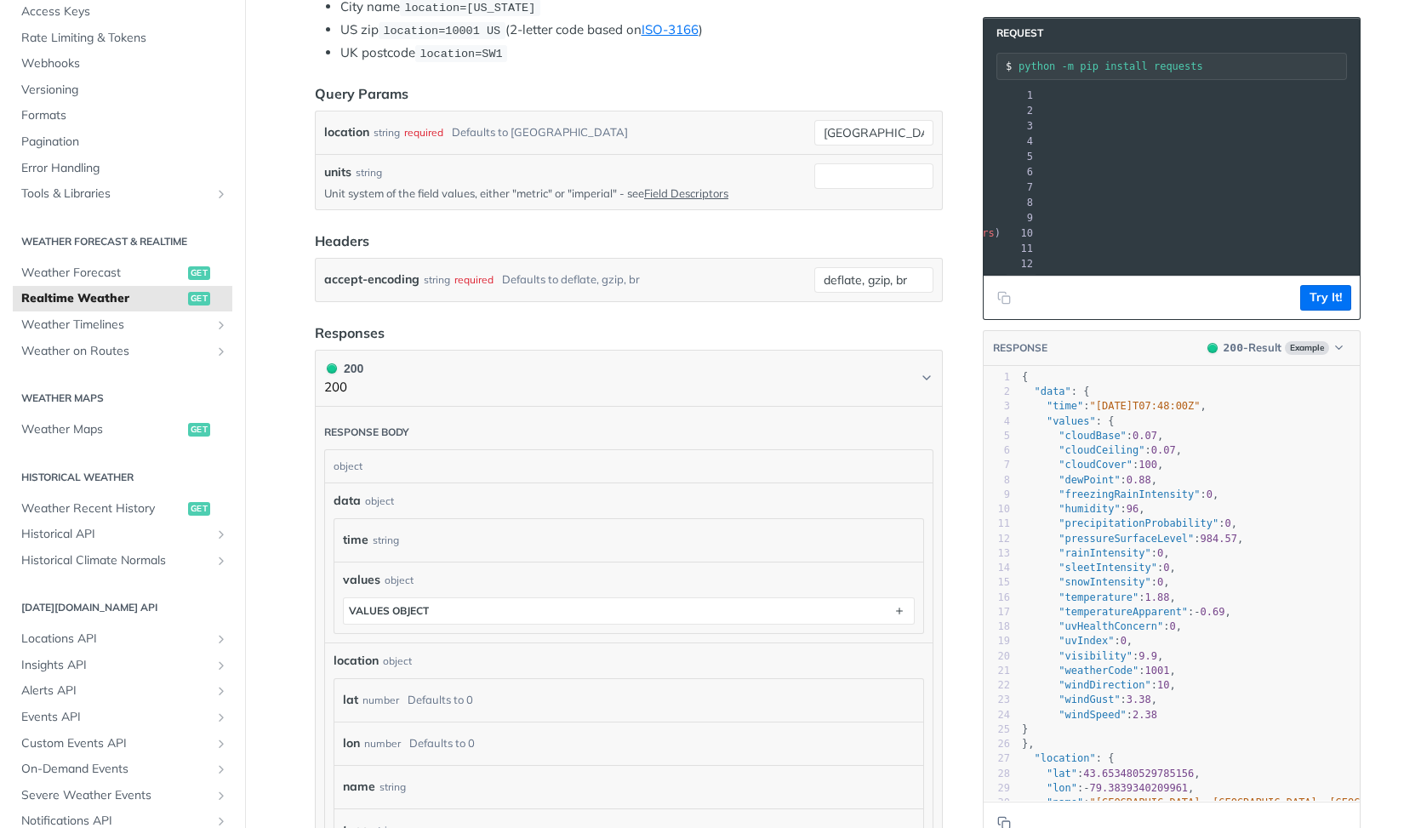
scroll to position [0, 340]
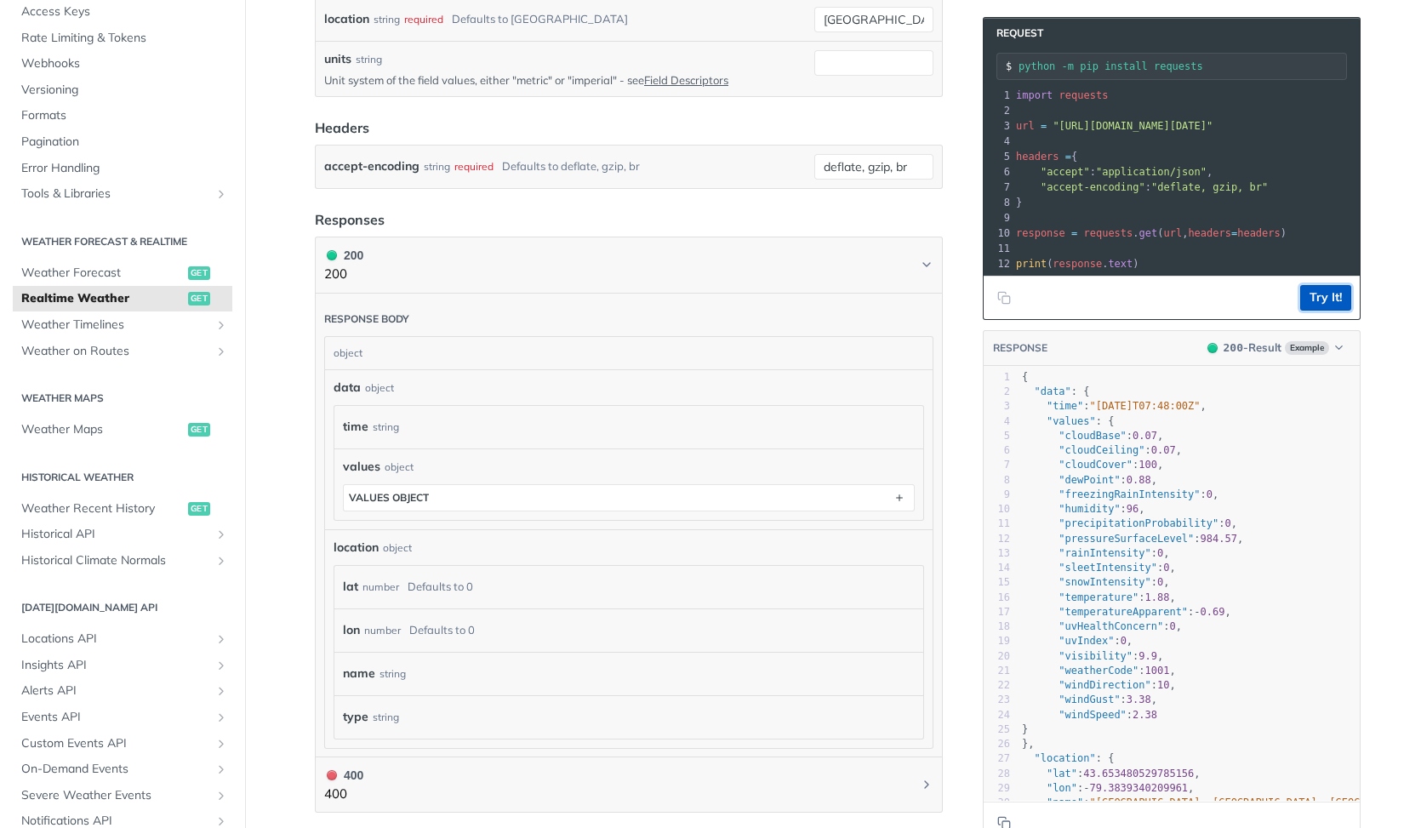
click at [1339, 299] on button "Try It!" at bounding box center [1325, 298] width 51 height 26
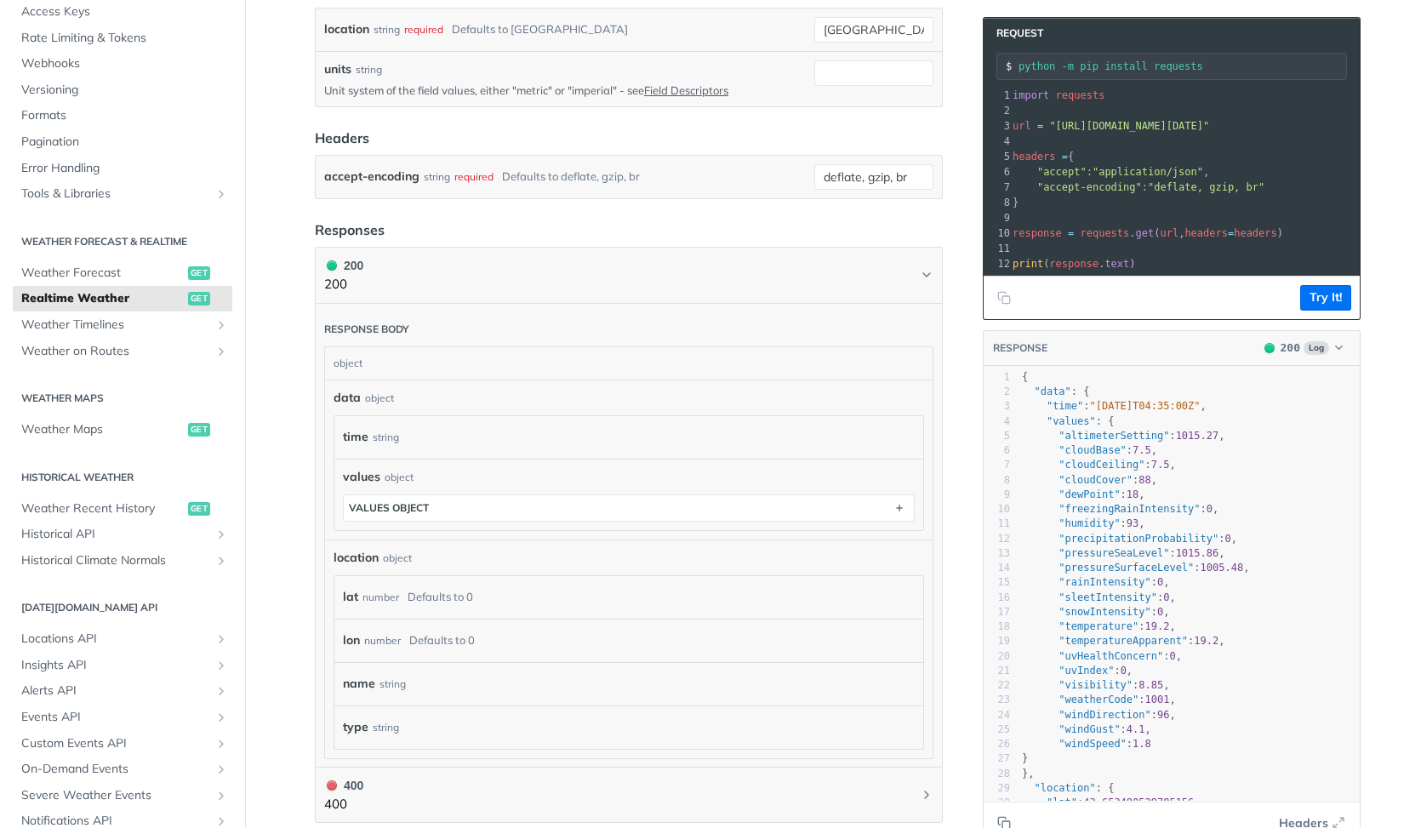
click at [1188, 151] on pre "headers = {" at bounding box center [1352, 156] width 687 height 15
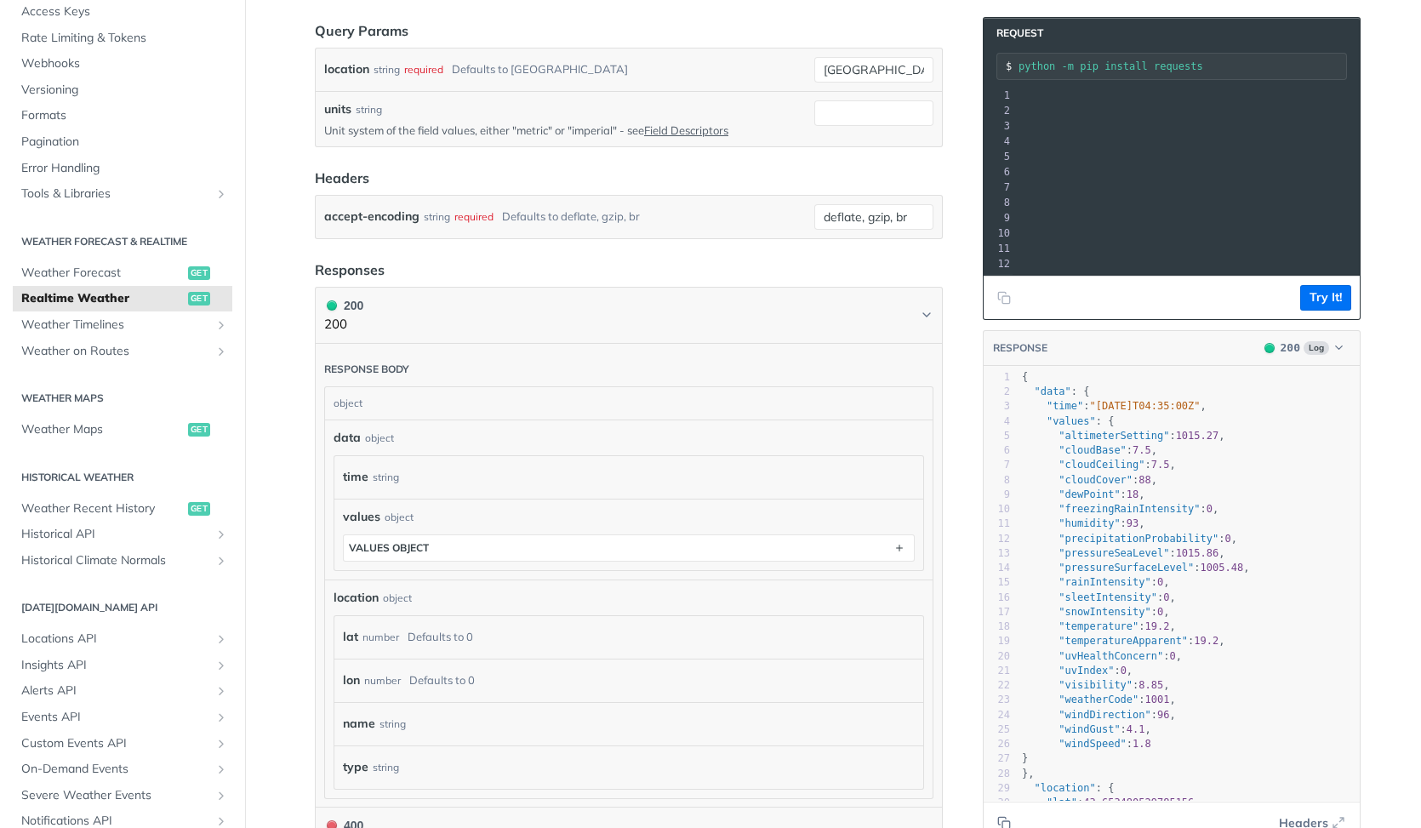
click at [872, 124] on span ""[URL][DOMAIN_NAME][DATE]"" at bounding box center [792, 126] width 160 height 12
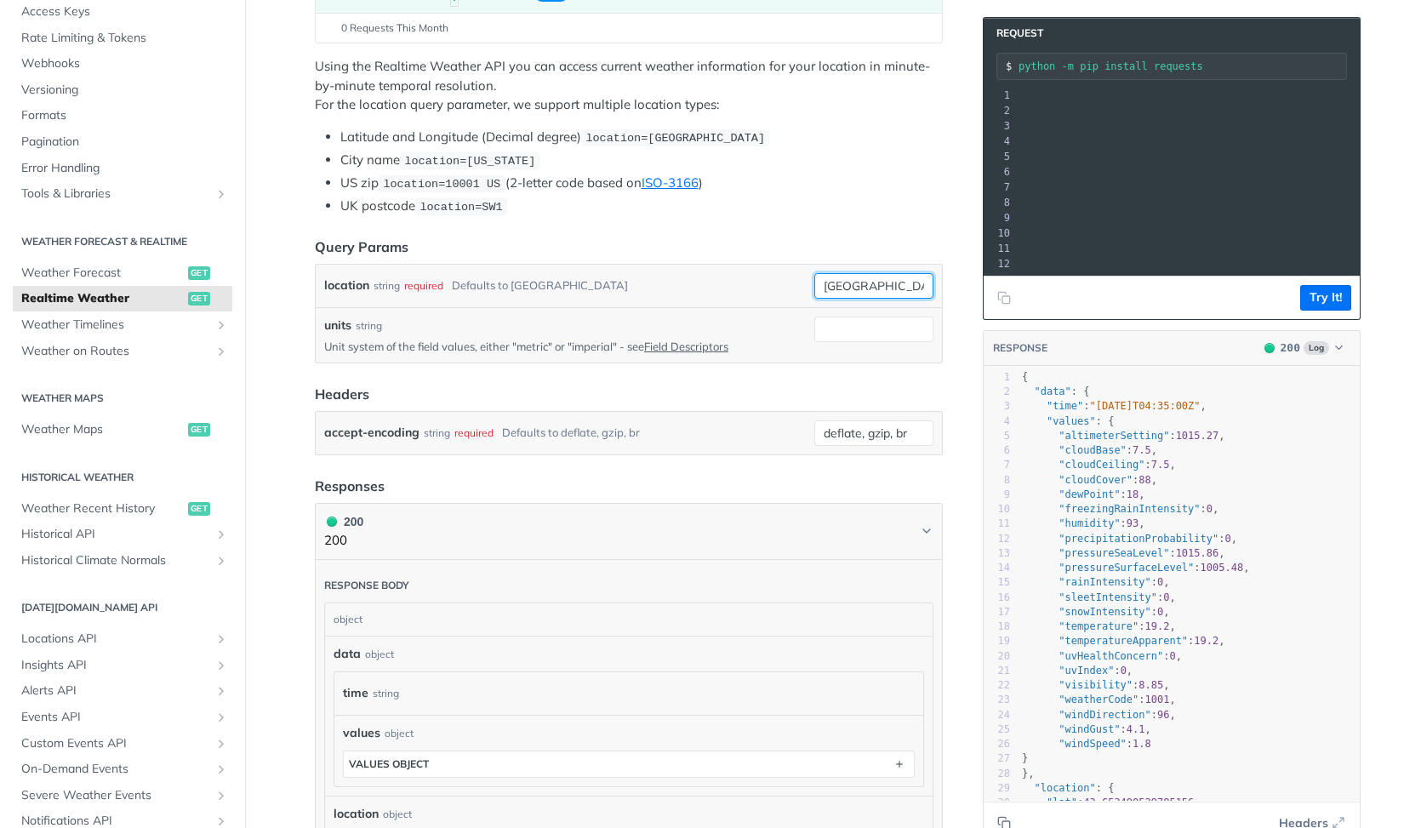
click at [855, 292] on input "[GEOGRAPHIC_DATA]" at bounding box center [873, 286] width 119 height 26
click at [855, 288] on input "[GEOGRAPHIC_DATA]" at bounding box center [873, 286] width 119 height 26
click at [1313, 303] on button "Try It!" at bounding box center [1325, 298] width 51 height 26
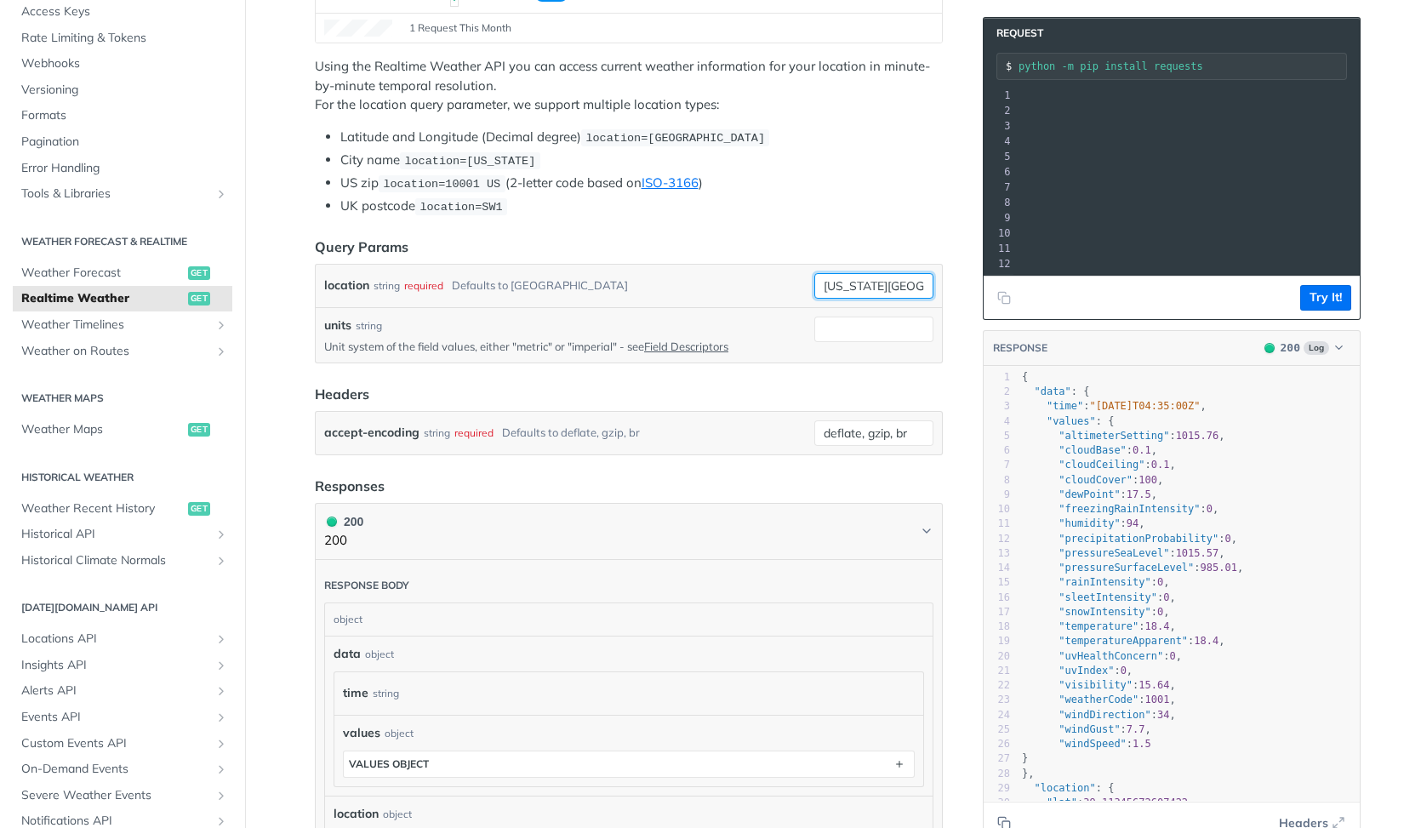
click at [855, 284] on input "[US_STATE][GEOGRAPHIC_DATA]" at bounding box center [873, 286] width 119 height 26
click at [846, 224] on article "Realtime Weather get [URL][DOMAIN_NAME][DATE] /weather/realtime Recent Requests…" at bounding box center [628, 554] width 681 height 1535
click at [1320, 307] on button "Try It!" at bounding box center [1325, 298] width 51 height 26
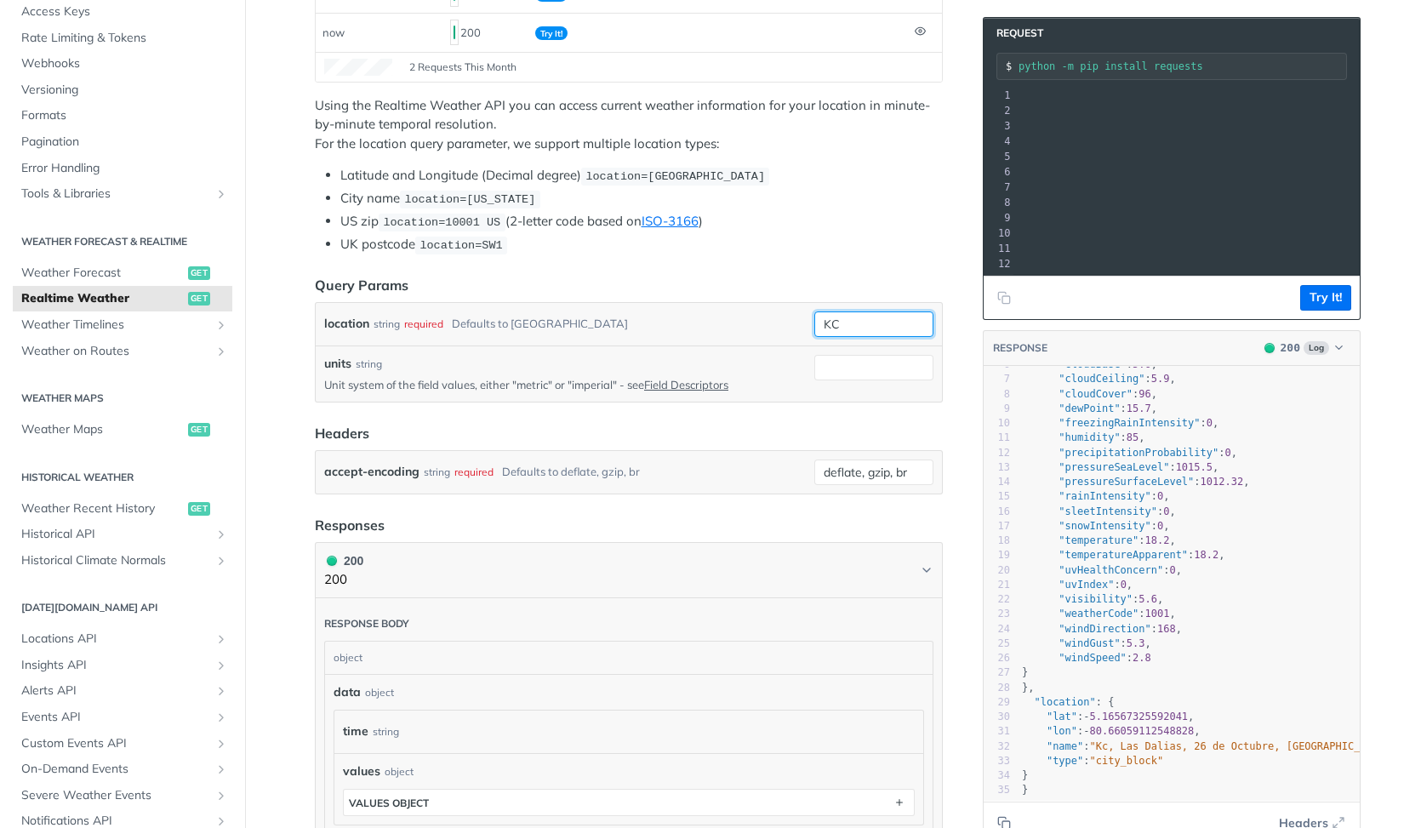
click at [868, 311] on input "KC" at bounding box center [873, 324] width 119 height 26
click at [867, 317] on input "KC" at bounding box center [873, 324] width 119 height 26
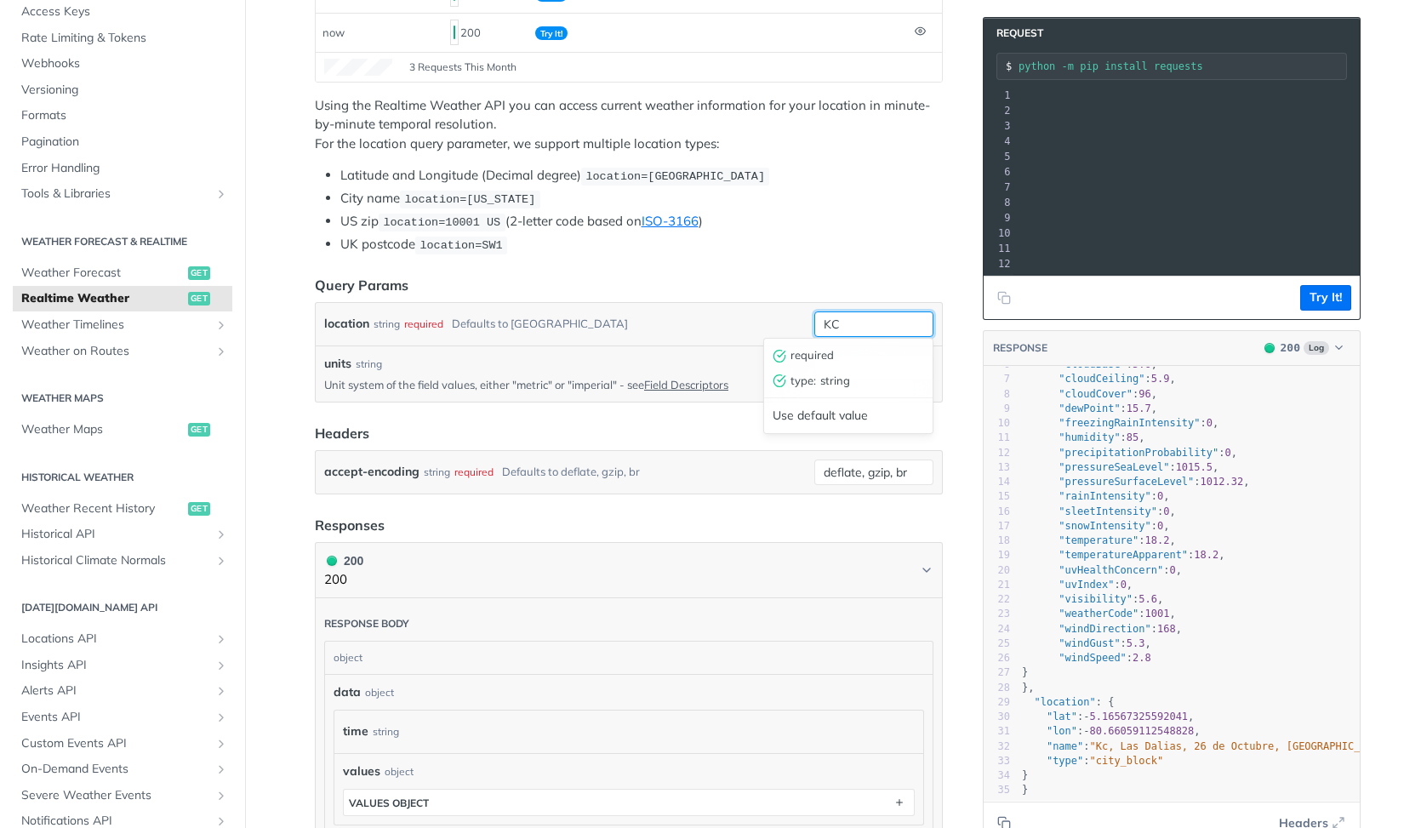
click at [843, 333] on div "KC required type : string Use default value" at bounding box center [873, 324] width 119 height 26
click at [843, 333] on div "required type : string Use default value" at bounding box center [848, 385] width 179 height 105
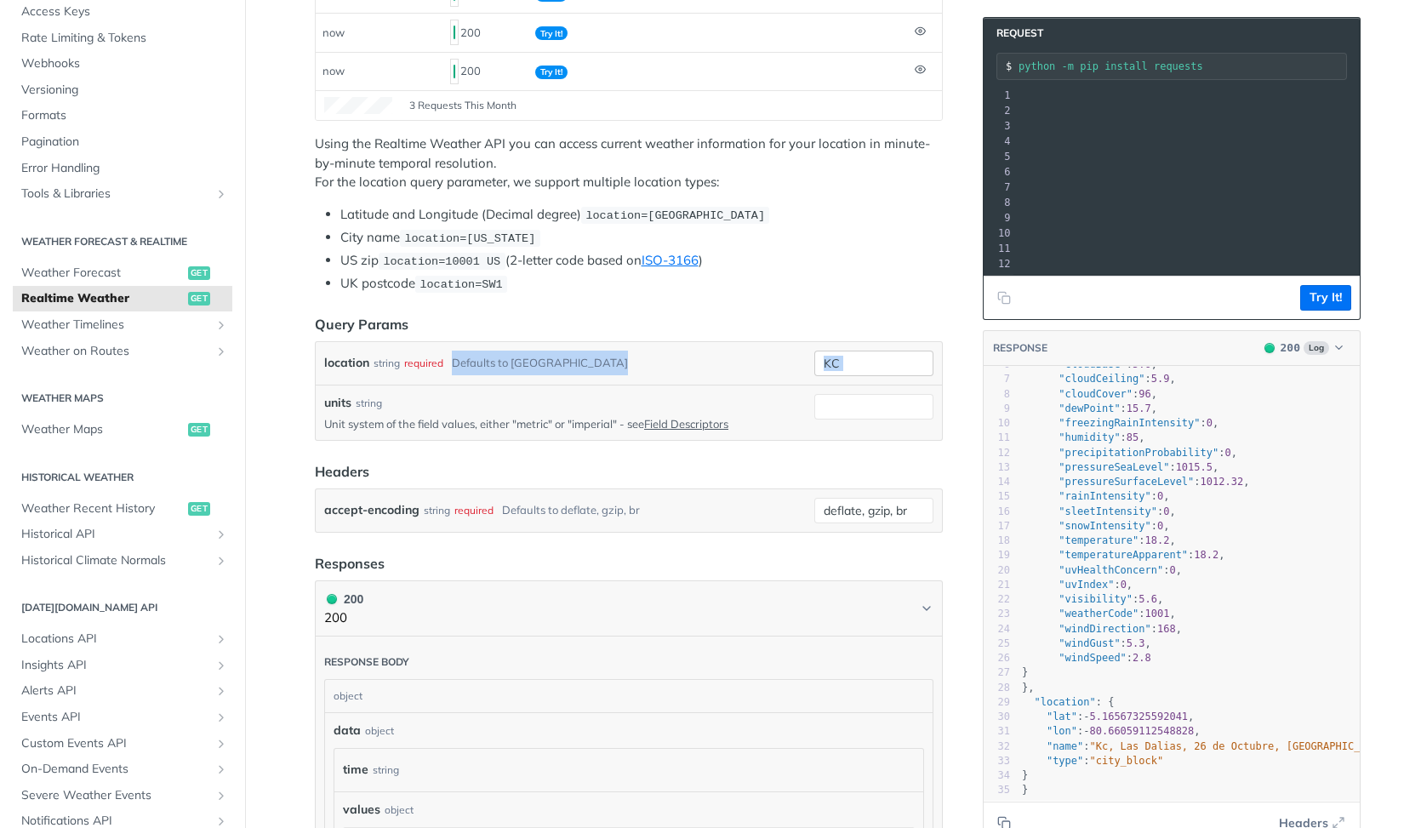
click at [843, 333] on form "Query Params location string required Defaults to [GEOGRAPHIC_DATA] KC required…" at bounding box center [629, 423] width 628 height 219
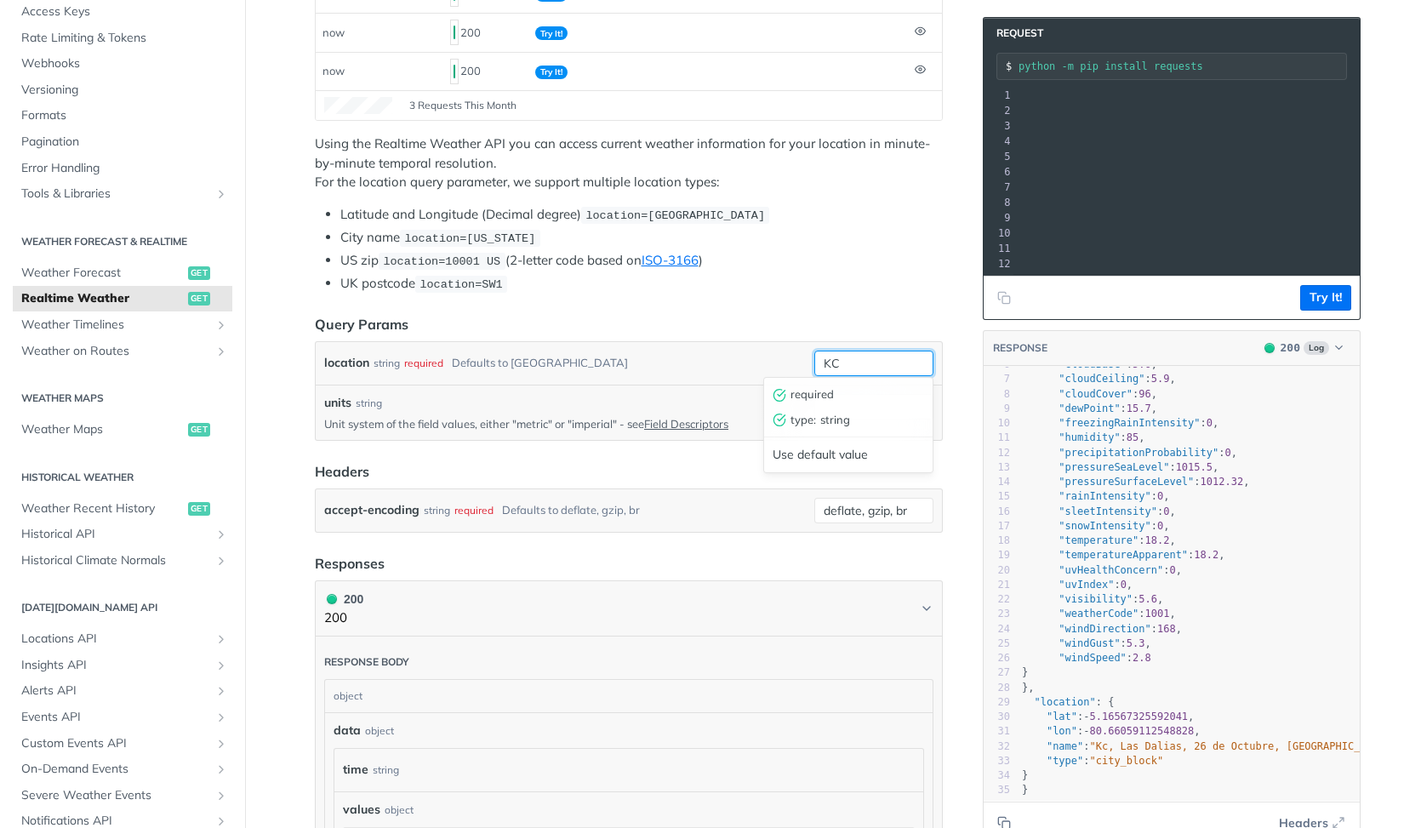
click at [851, 364] on input "KC" at bounding box center [873, 363] width 119 height 26
click at [810, 300] on article "Realtime Weather get [URL][DOMAIN_NAME][DATE] /weather/realtime Recent Requests…" at bounding box center [628, 593] width 681 height 1612
click at [866, 364] on input "MCI" at bounding box center [873, 363] width 119 height 26
click at [789, 268] on ul "Latitude and Longitude (Decimal degree) location=[GEOGRAPHIC_DATA] City name lo…" at bounding box center [629, 249] width 628 height 88
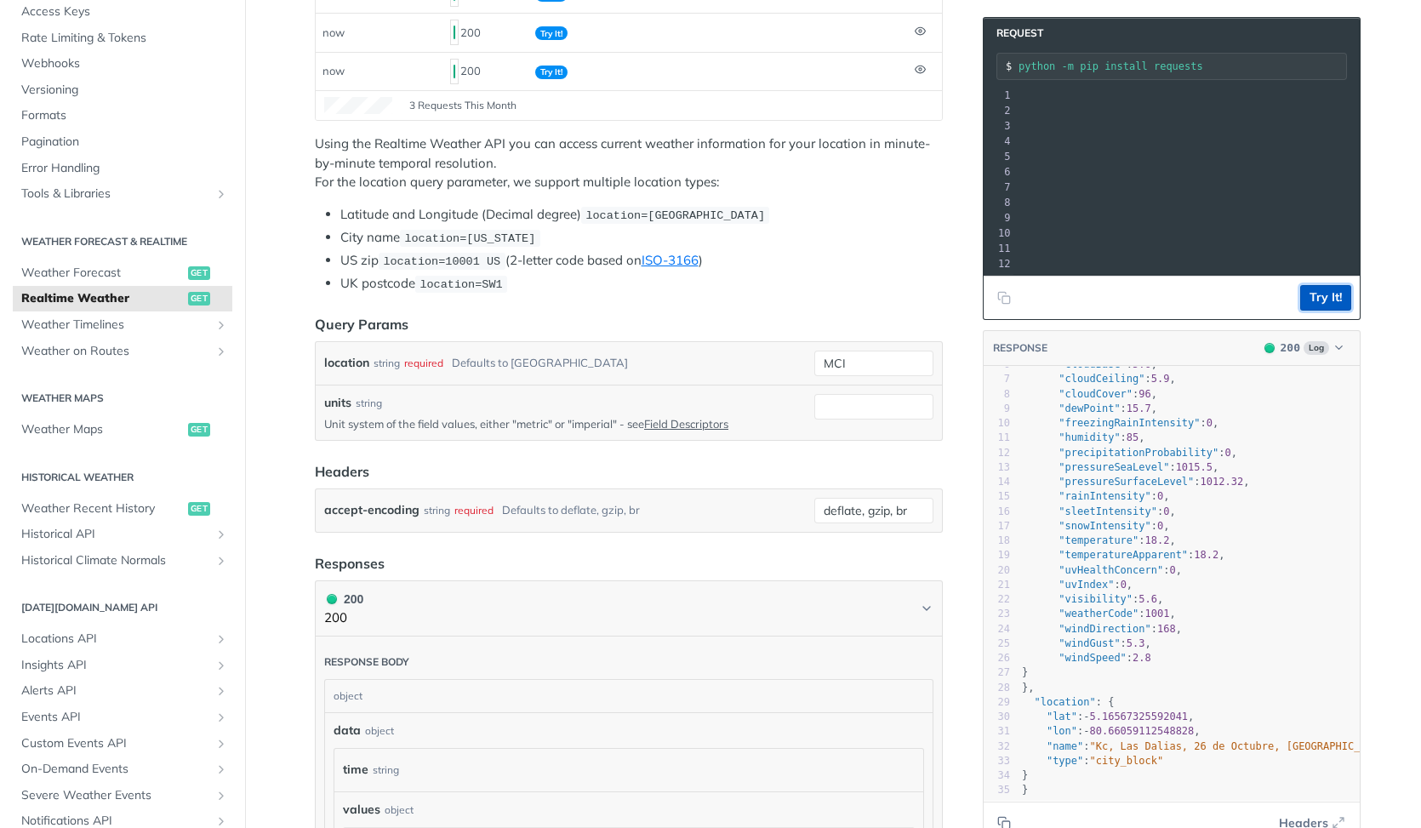
click at [1318, 289] on button "Try It!" at bounding box center [1325, 298] width 51 height 26
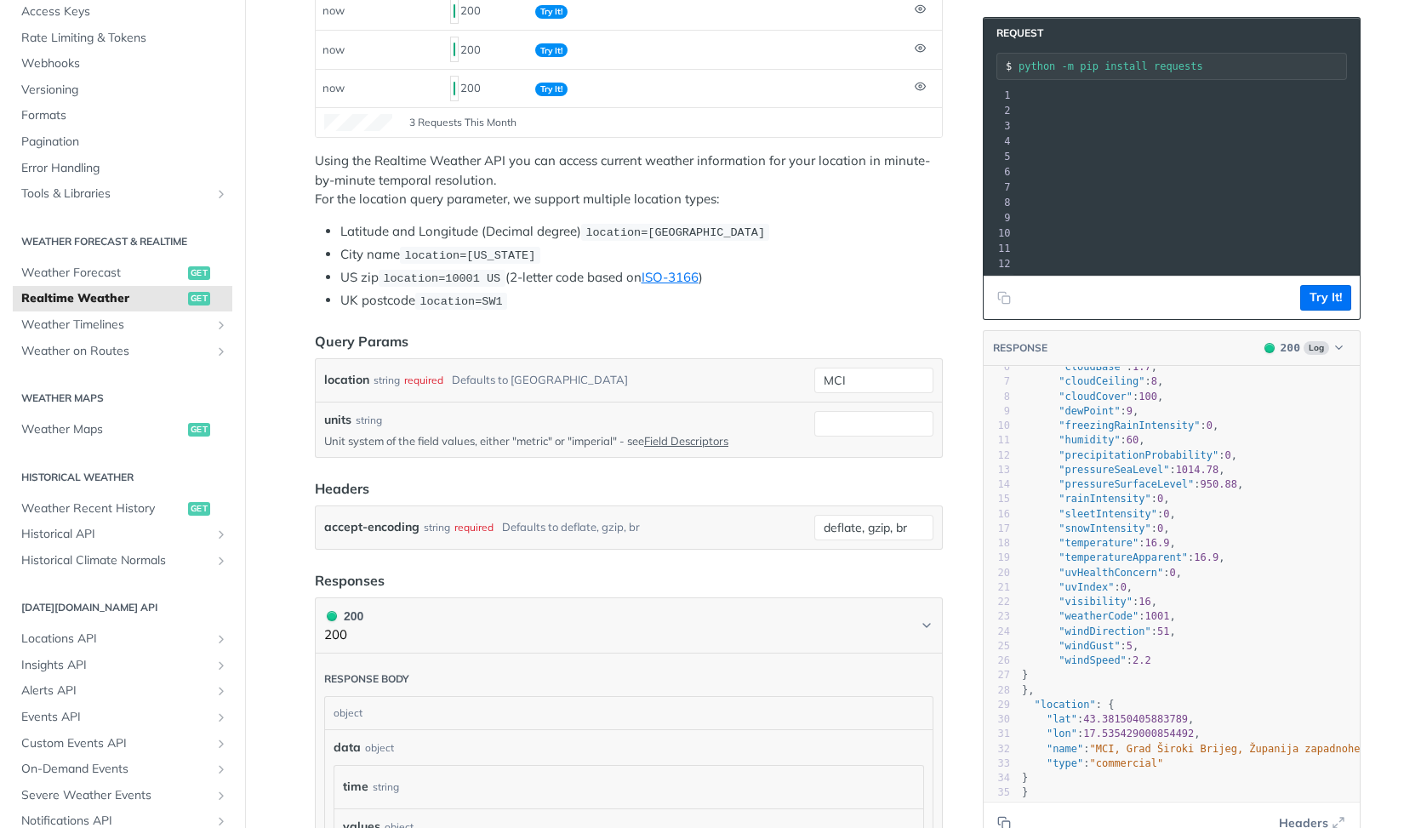
scroll to position [293, 0]
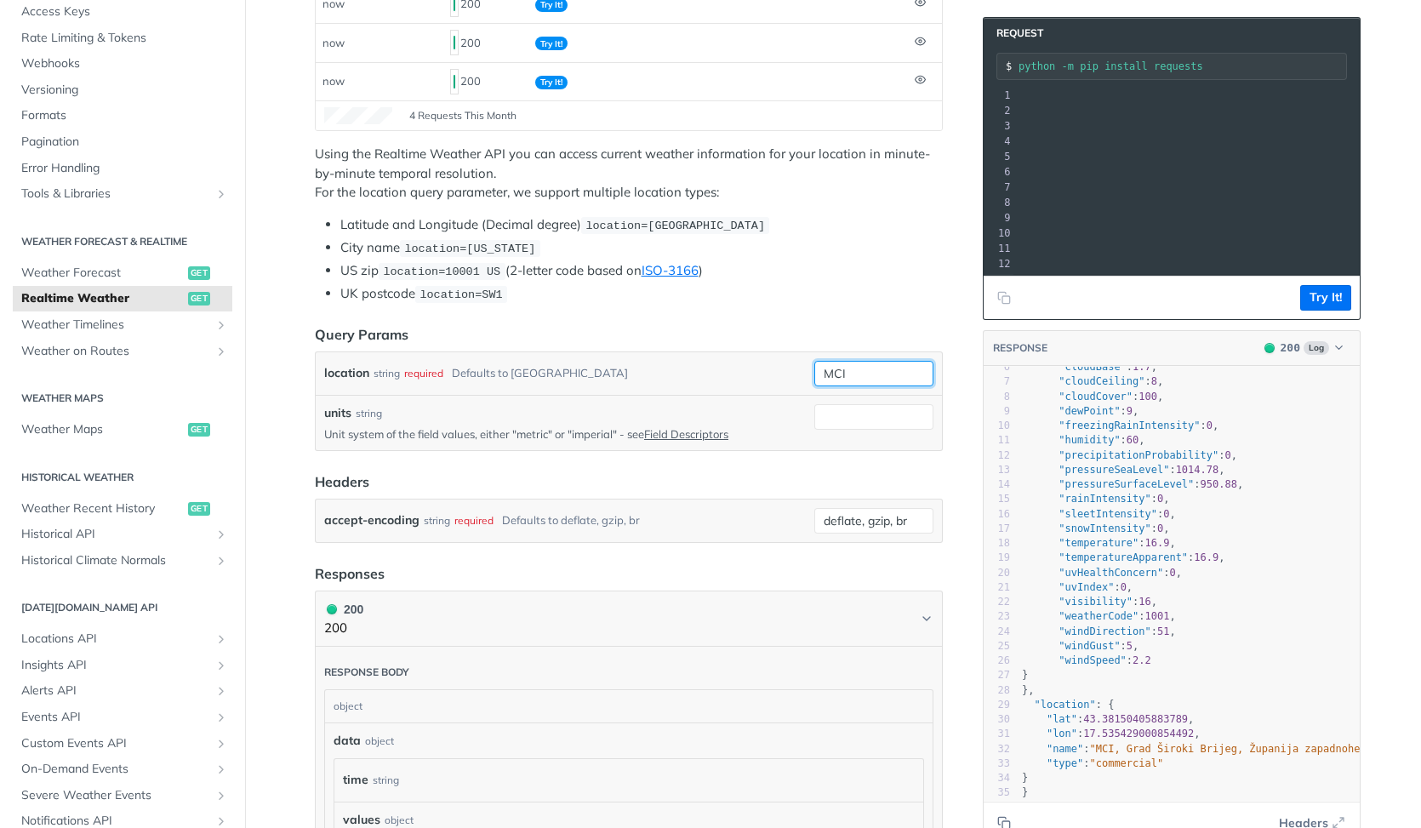
click at [868, 375] on input "MCI" at bounding box center [873, 374] width 119 height 26
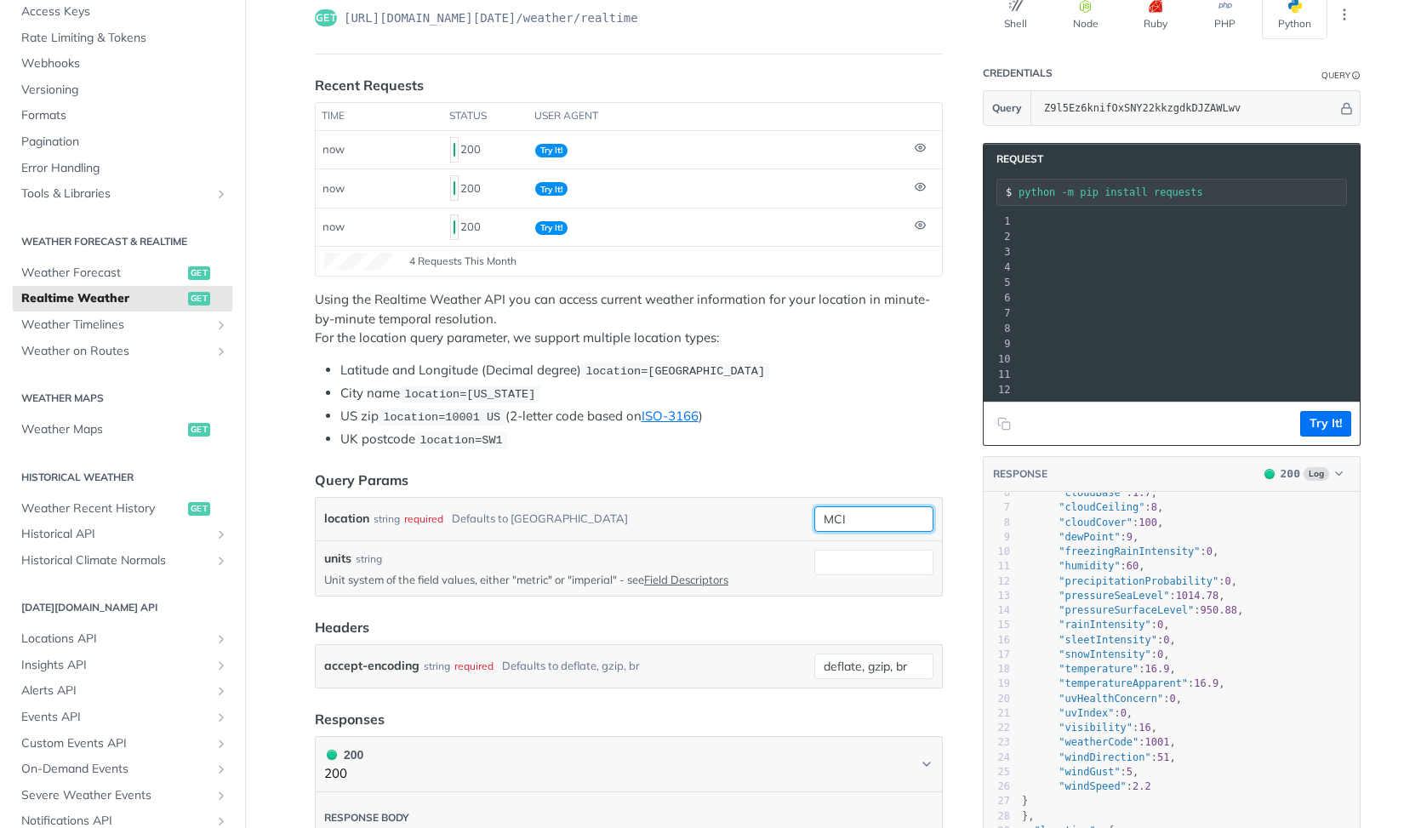
scroll to position [145, 0]
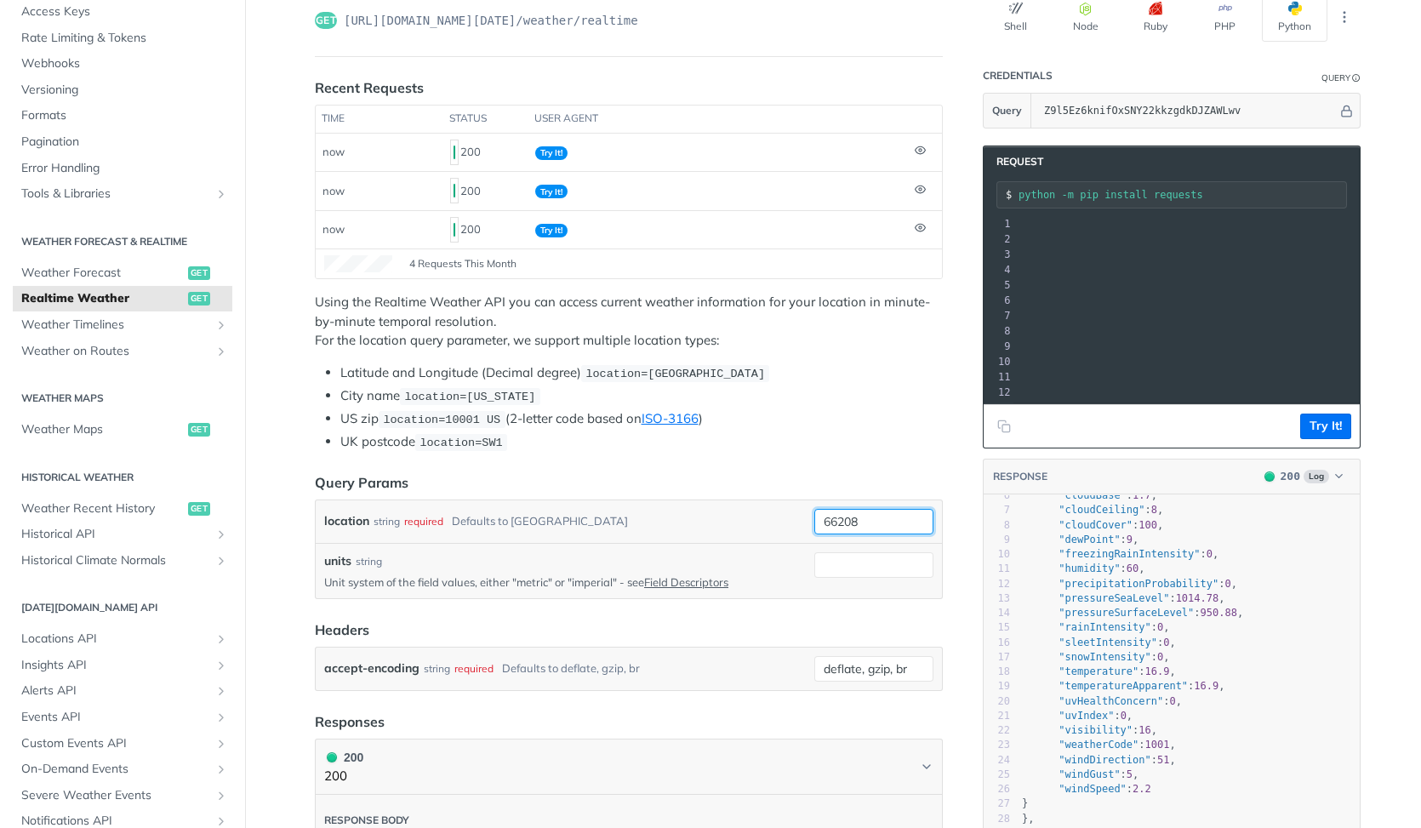
type input "66208"
click at [1330, 428] on button "Try It!" at bounding box center [1325, 426] width 51 height 26
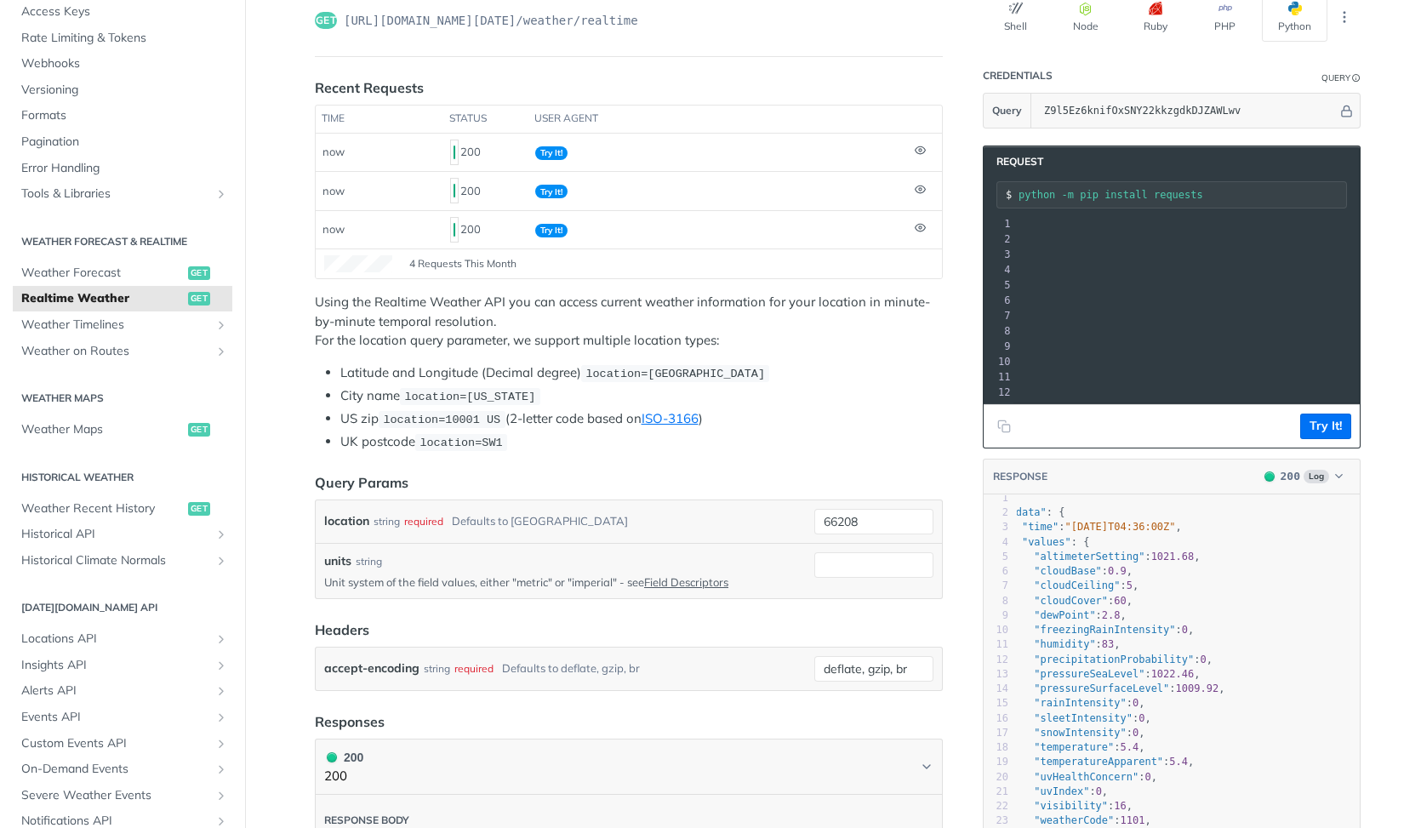
scroll to position [11, 0]
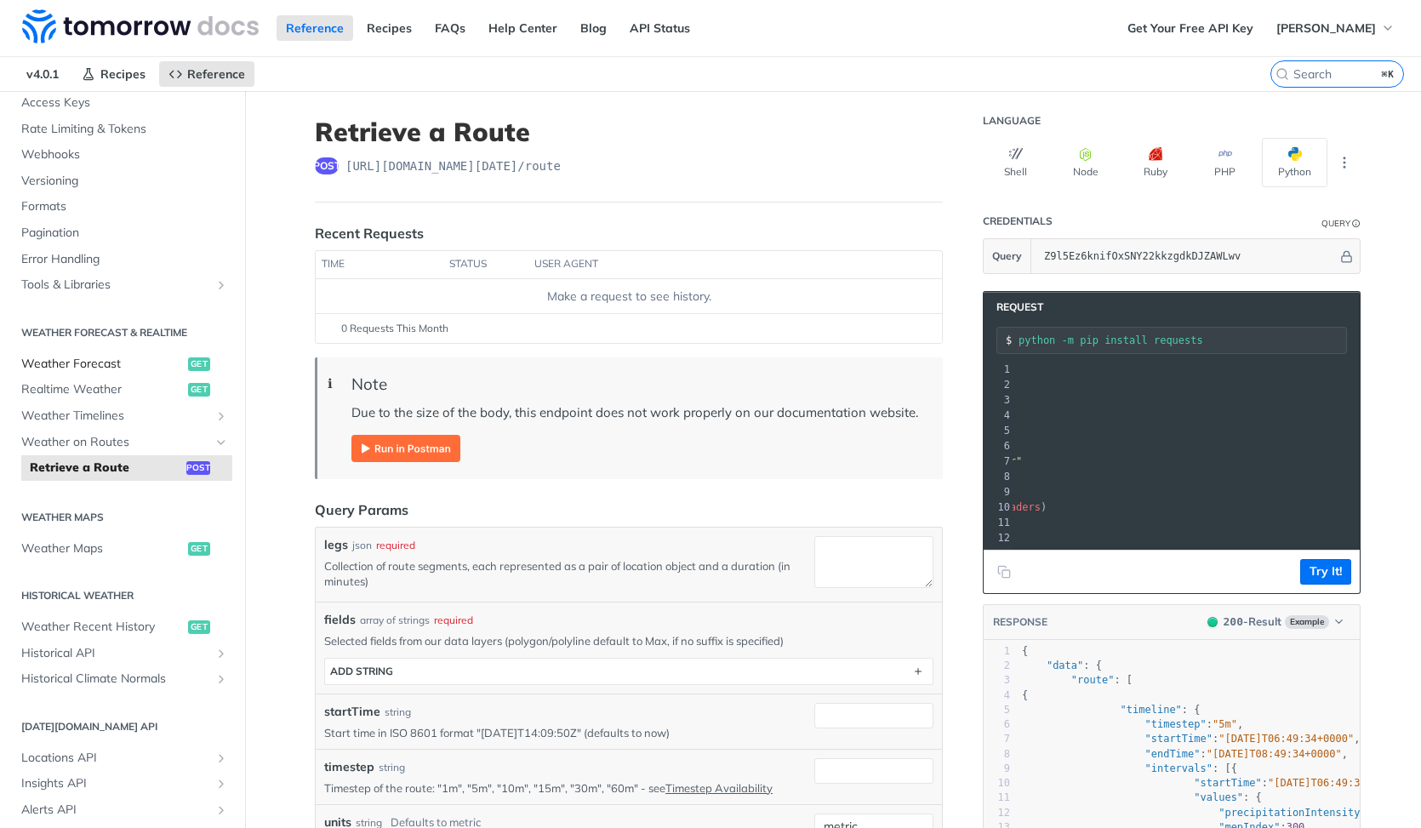
click at [116, 353] on link "Weather Forecast get" at bounding box center [122, 364] width 219 height 26
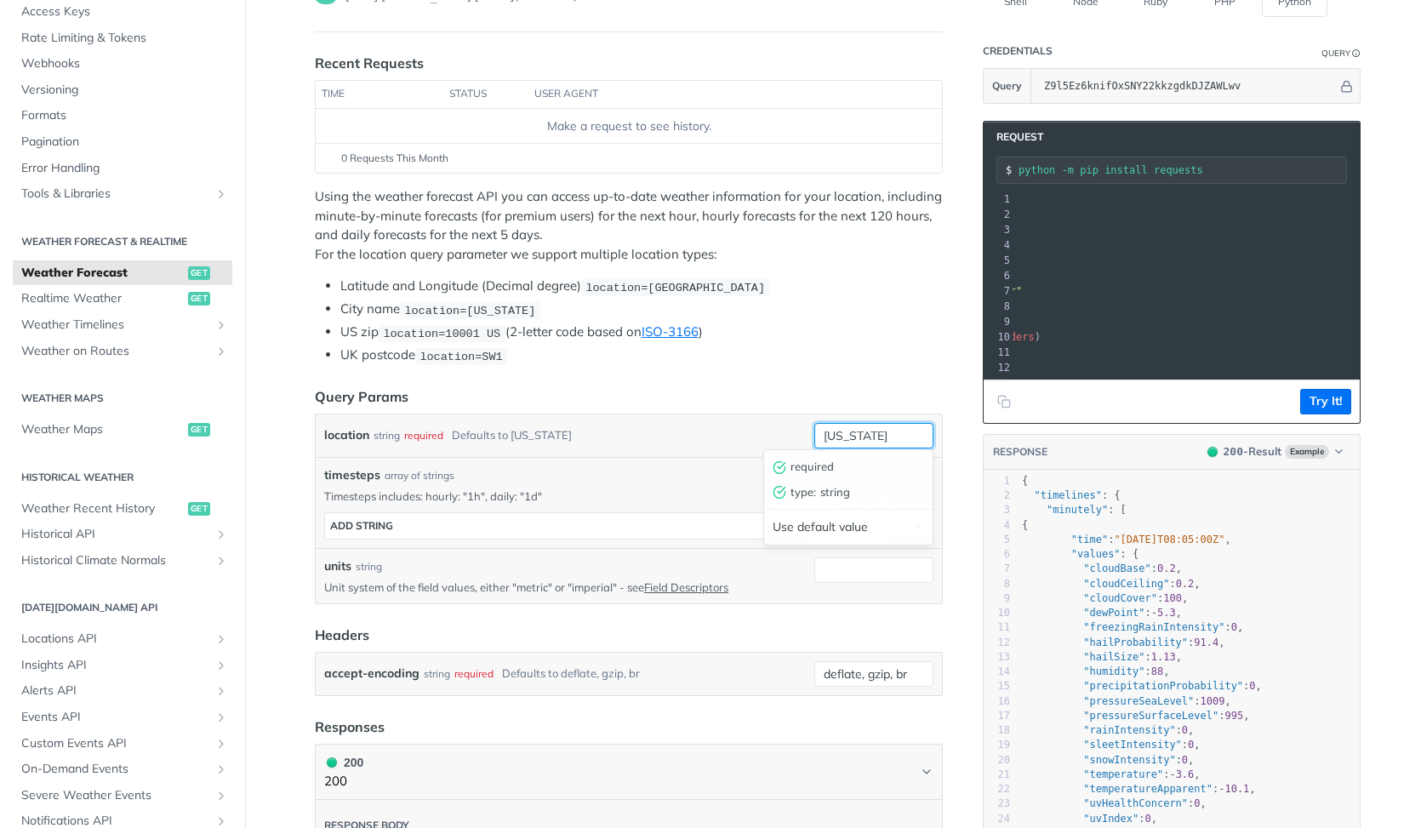
click at [871, 431] on input "[US_STATE]" at bounding box center [873, 436] width 119 height 26
click at [796, 397] on header "Query Params" at bounding box center [629, 396] width 628 height 20
click at [872, 429] on input "[US_STATE]" at bounding box center [873, 436] width 119 height 26
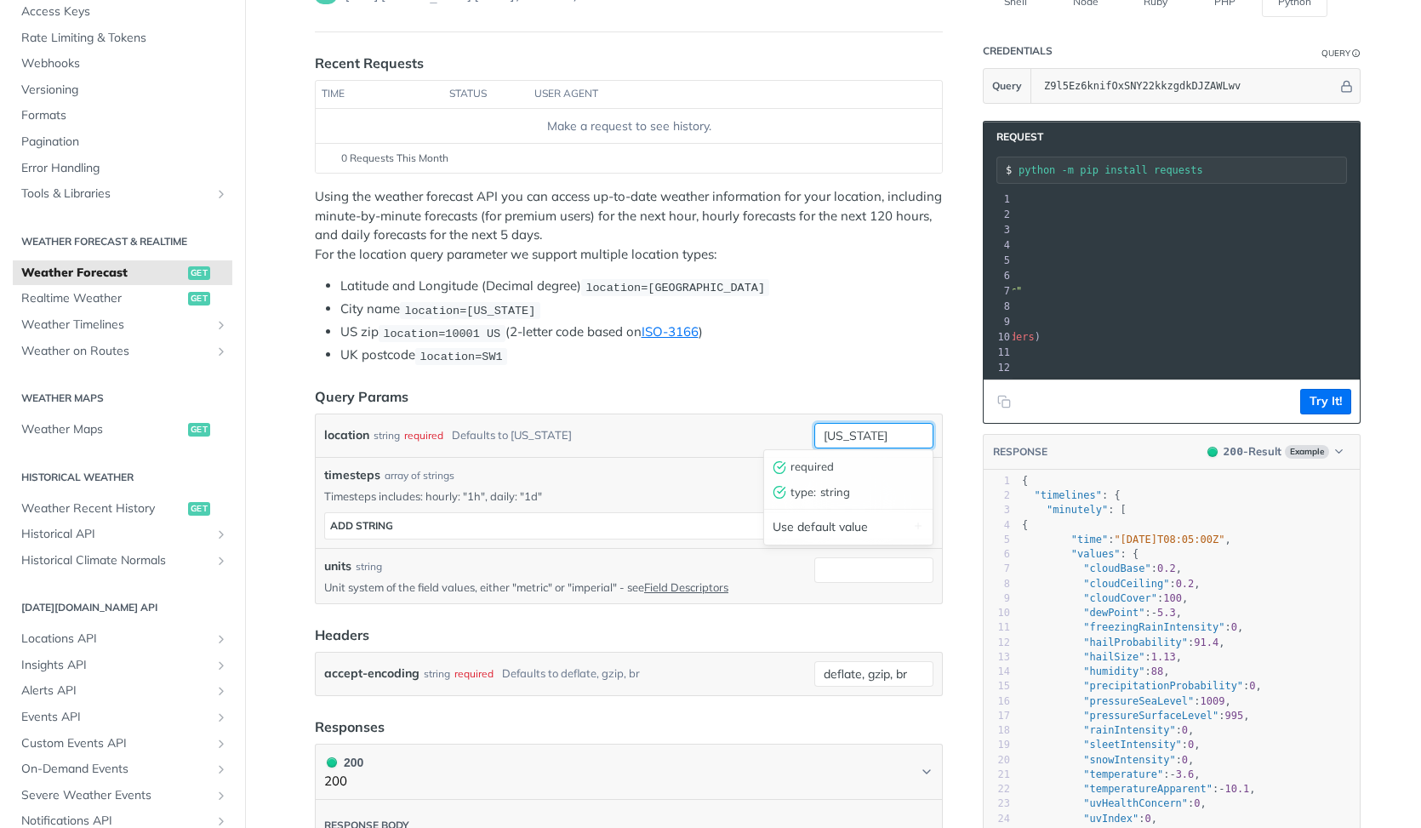
click at [872, 429] on input "[US_STATE]" at bounding box center [873, 436] width 119 height 26
click at [823, 347] on li "UK postcode location=SW1" at bounding box center [641, 355] width 602 height 20
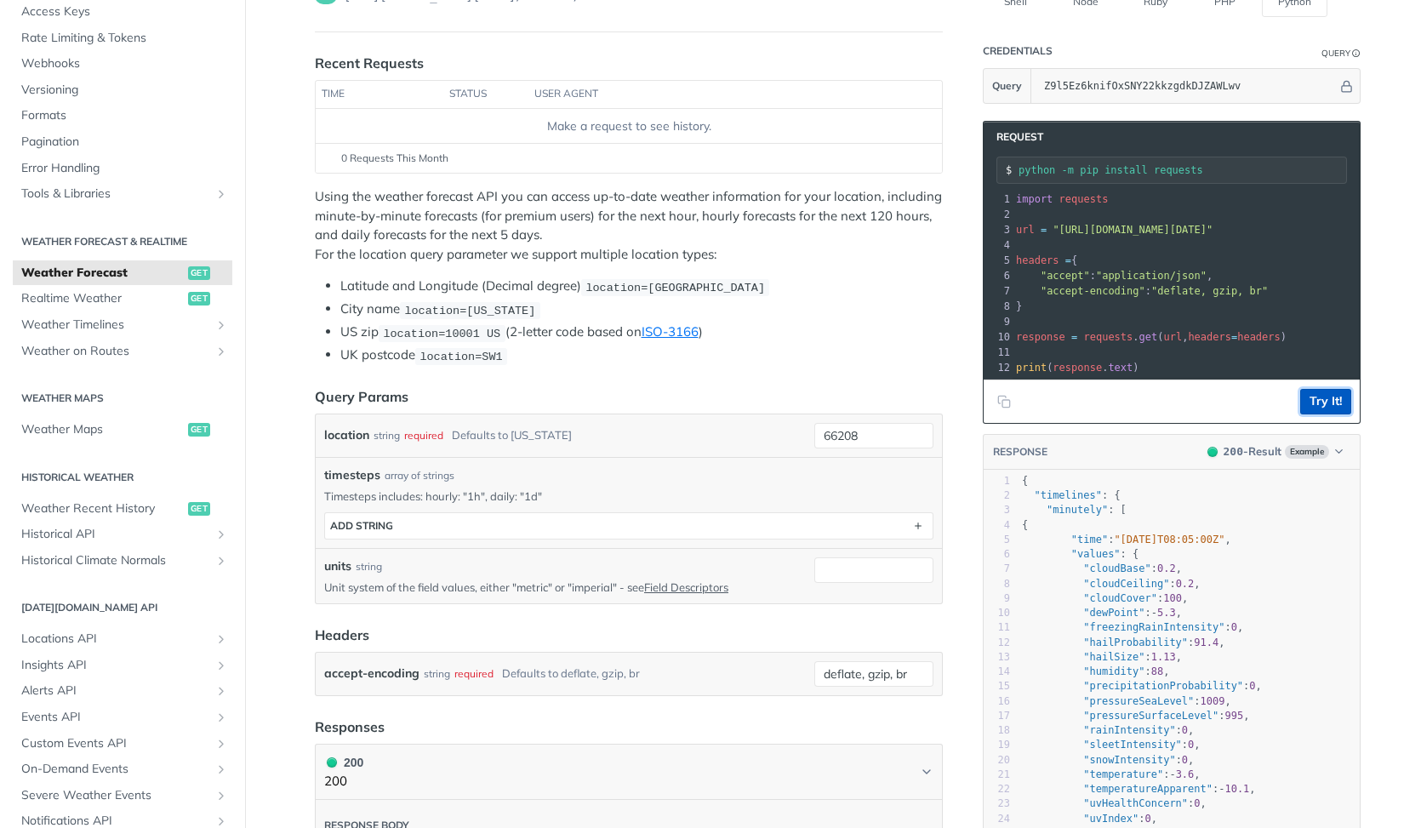
click at [1323, 399] on button "Try It!" at bounding box center [1325, 402] width 51 height 26
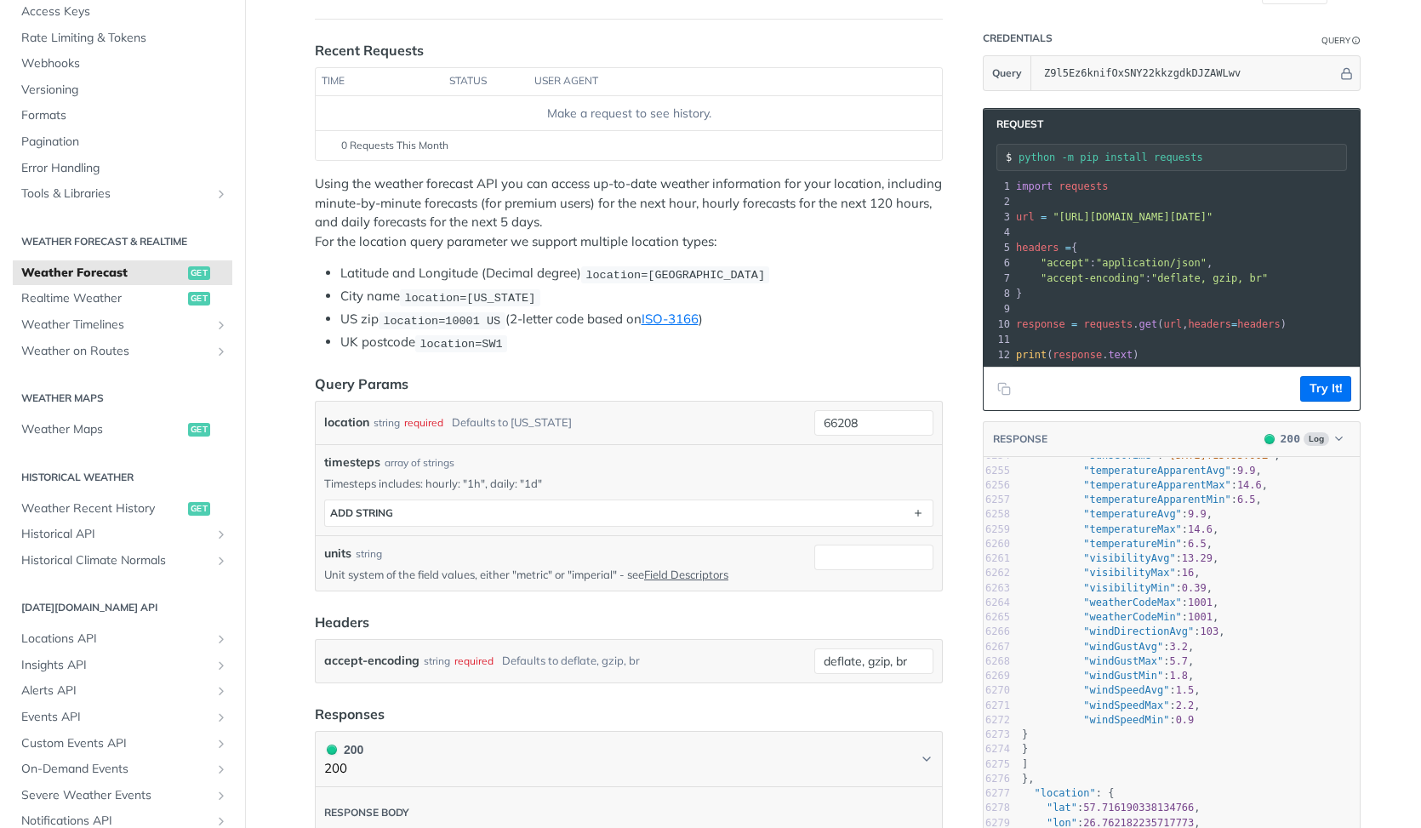
click at [539, 417] on div "Defaults to [US_STATE]" at bounding box center [512, 422] width 120 height 25
click at [604, 440] on div "location string required Defaults to [US_STATE][GEOGRAPHIC_DATA]" at bounding box center [629, 422] width 626 height 43
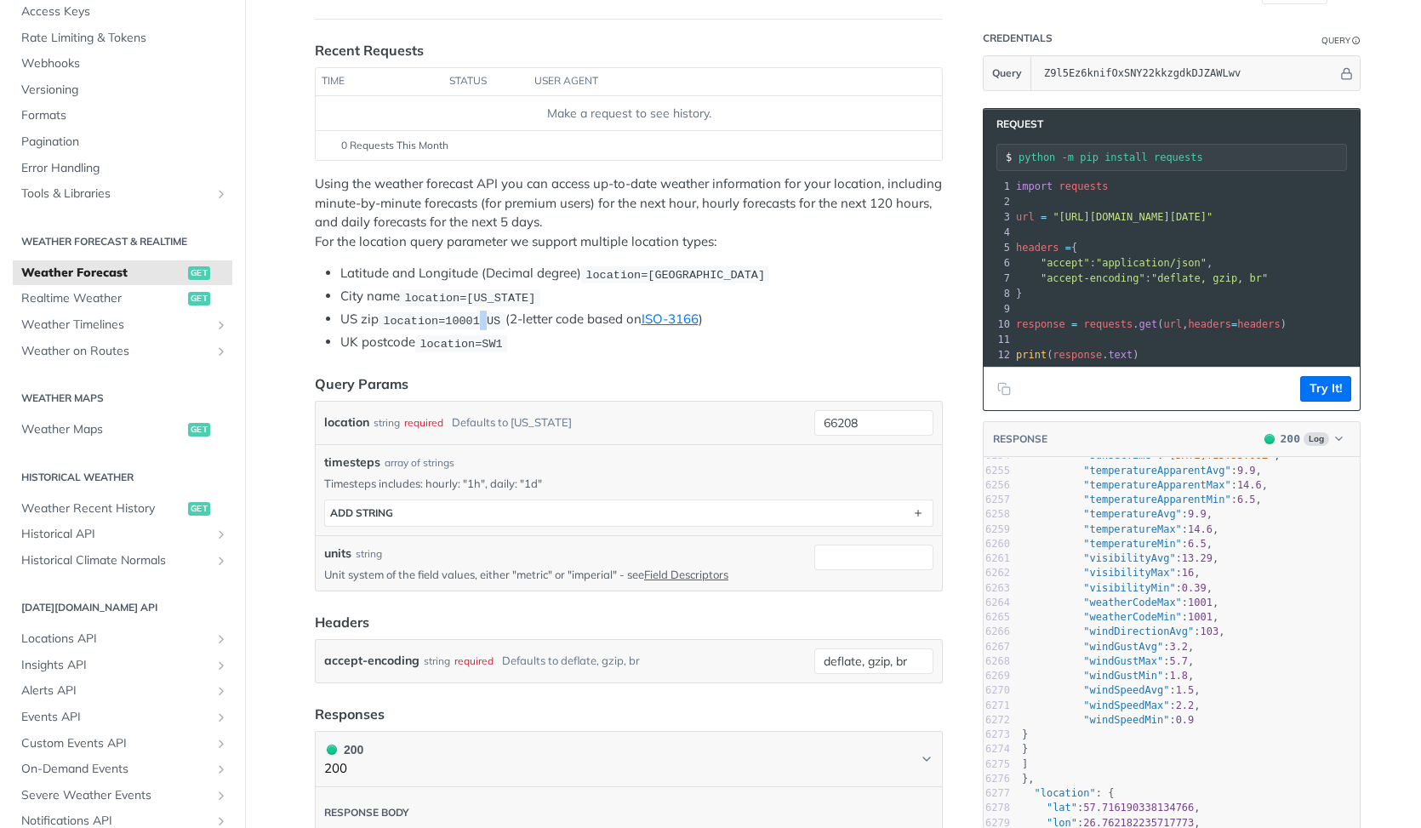
drag, startPoint x: 496, startPoint y: 318, endPoint x: 481, endPoint y: 318, distance: 15.3
click at [482, 318] on span "location=10001 US" at bounding box center [441, 320] width 117 height 13
click at [505, 322] on code "location=10001 US" at bounding box center [442, 320] width 127 height 17
click at [919, 416] on input "66208" at bounding box center [873, 423] width 119 height 26
type input "66208 US"
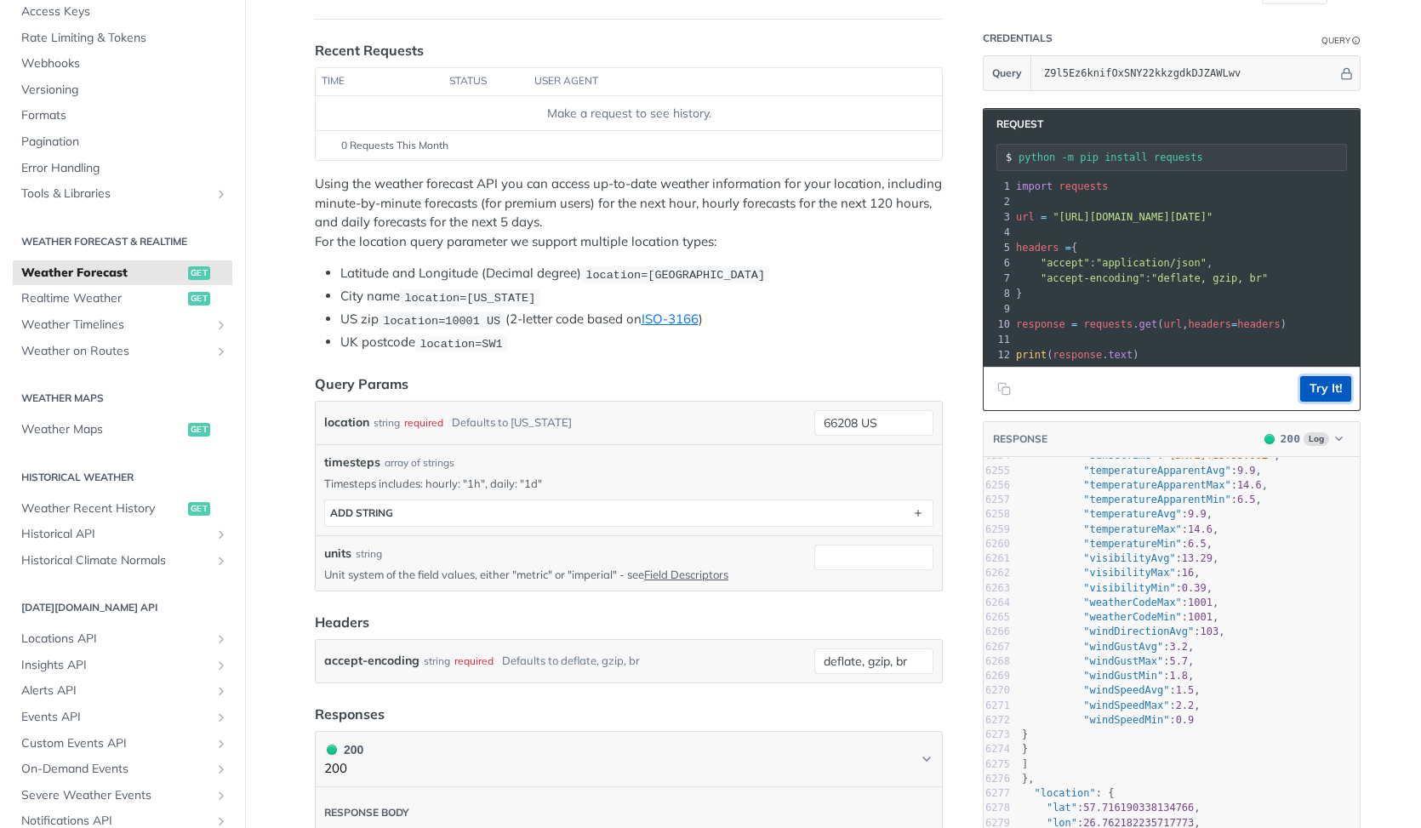
click at [1306, 378] on button "Try It!" at bounding box center [1325, 389] width 51 height 26
